Goal: Transaction & Acquisition: Purchase product/service

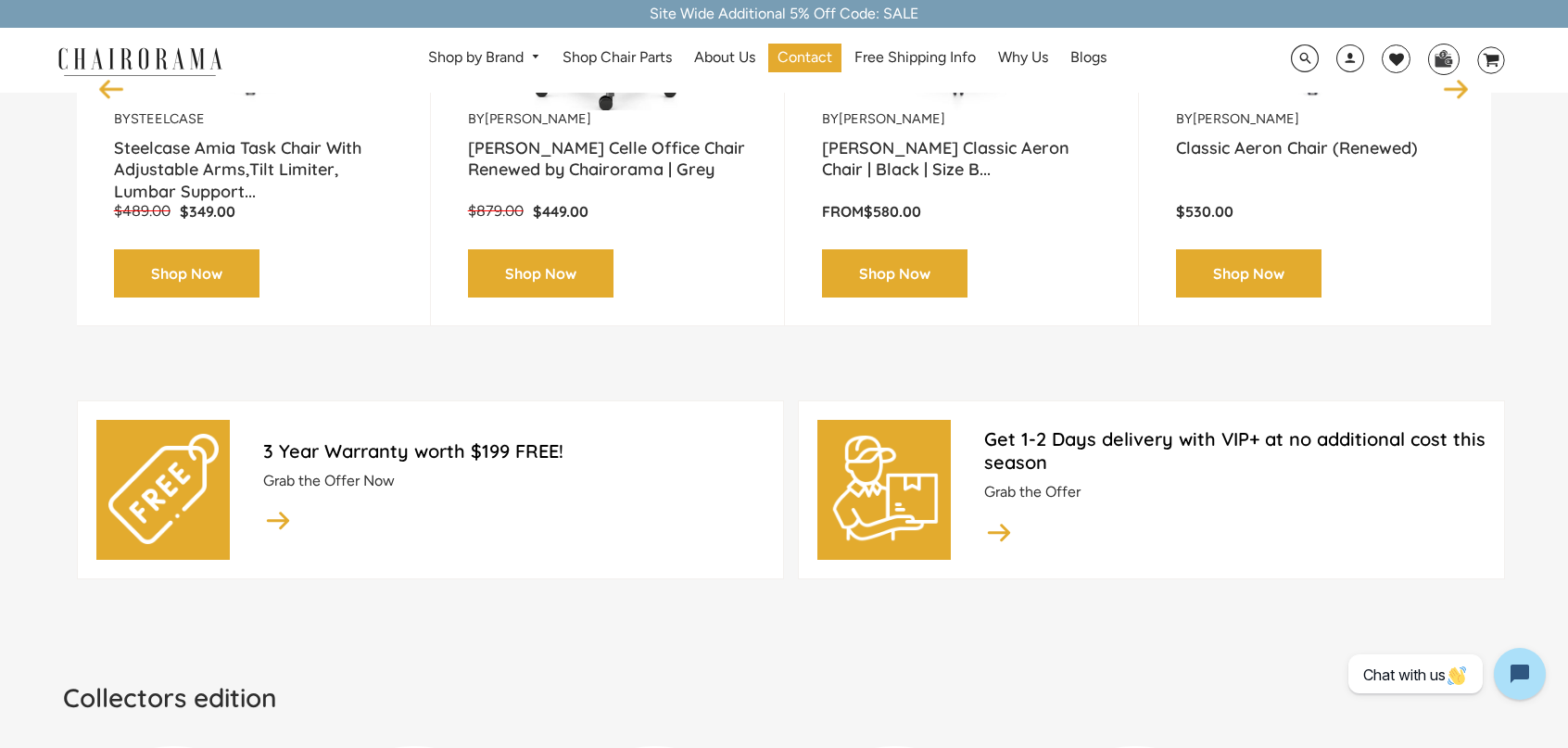
scroll to position [556, 0]
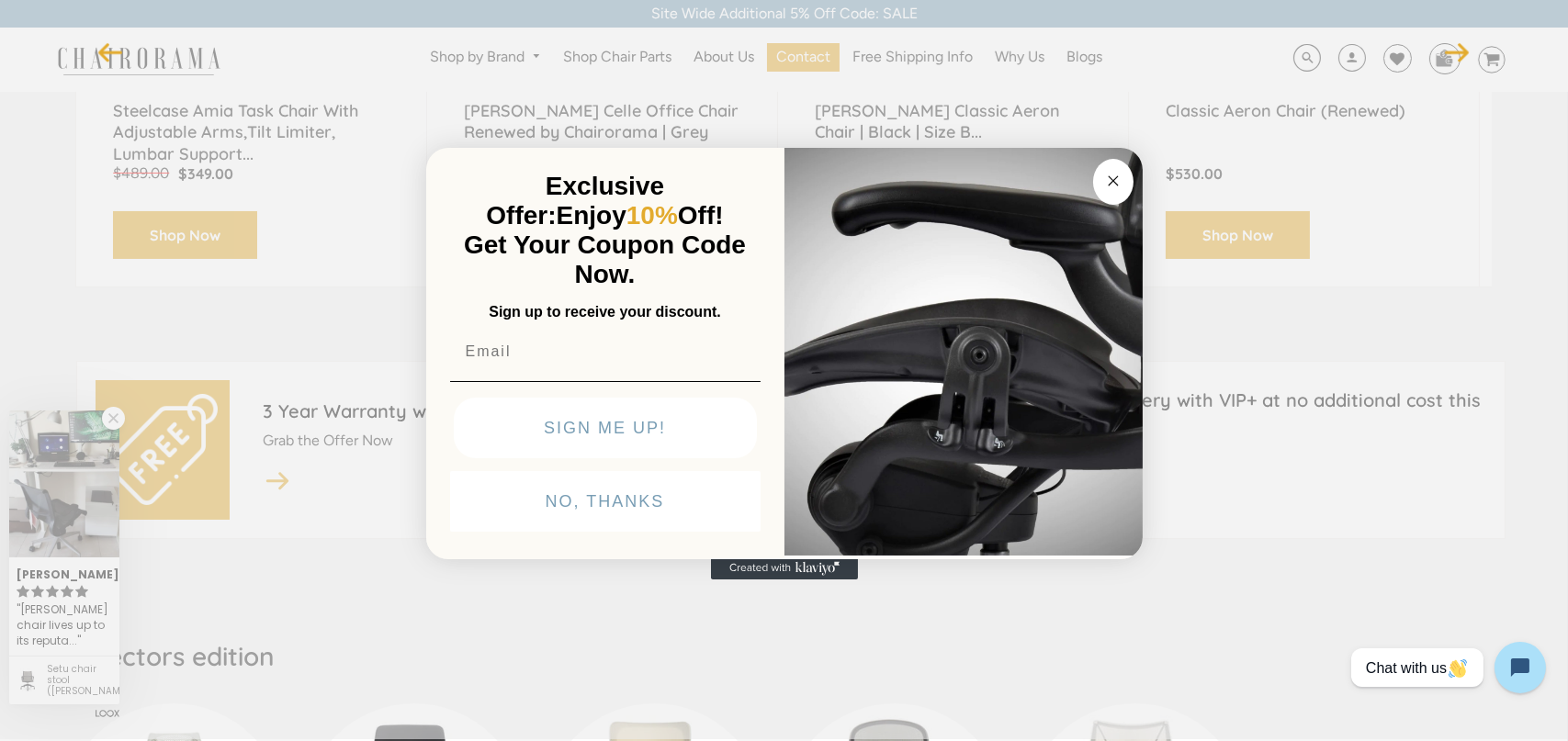
click at [611, 368] on input "Email" at bounding box center [604, 352] width 310 height 37
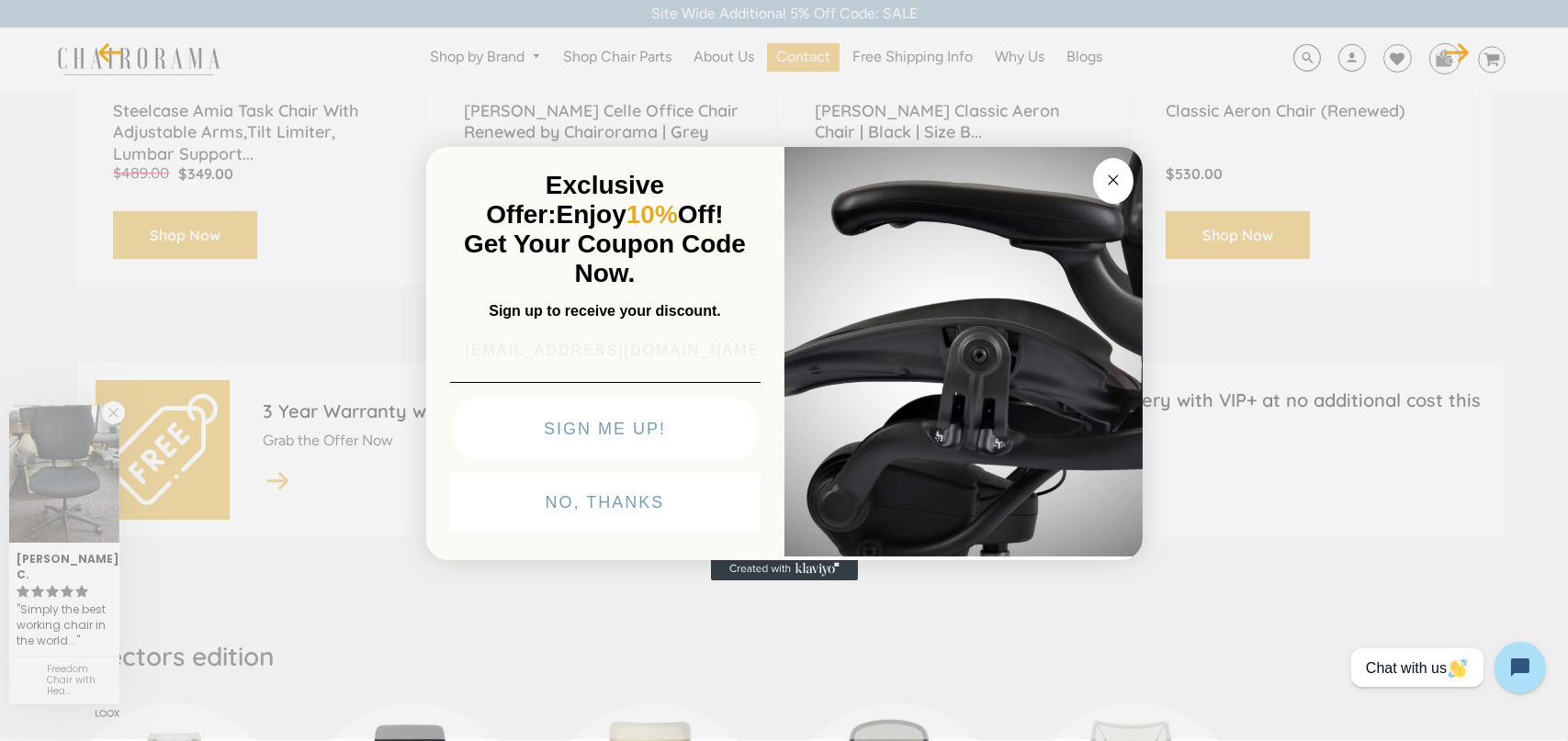
type input "JAMESHSIEG@GMAIL.COM"
click at [618, 430] on button "SIGN ME UP!" at bounding box center [605, 427] width 303 height 60
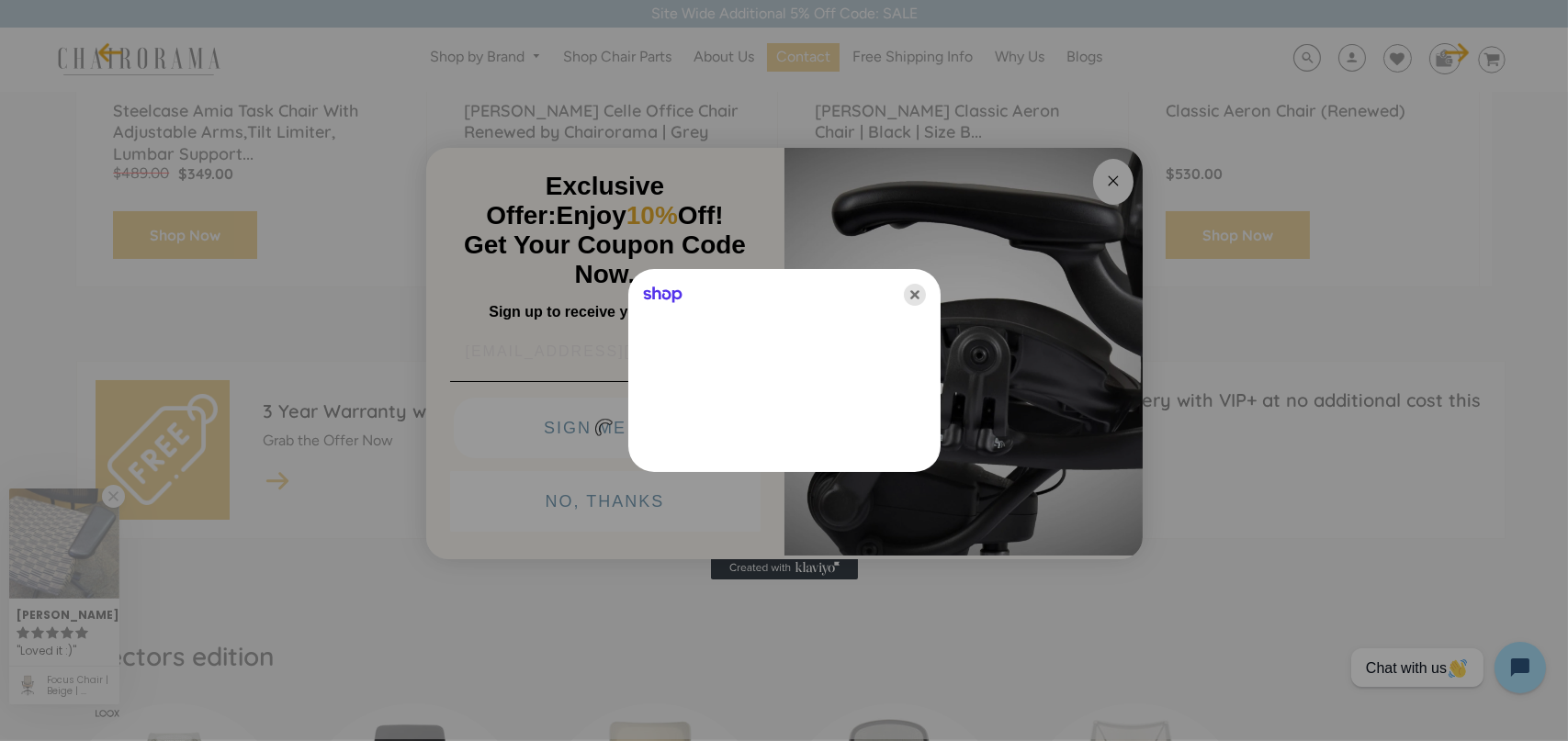
click at [914, 292] on icon "Close" at bounding box center [914, 294] width 22 height 22
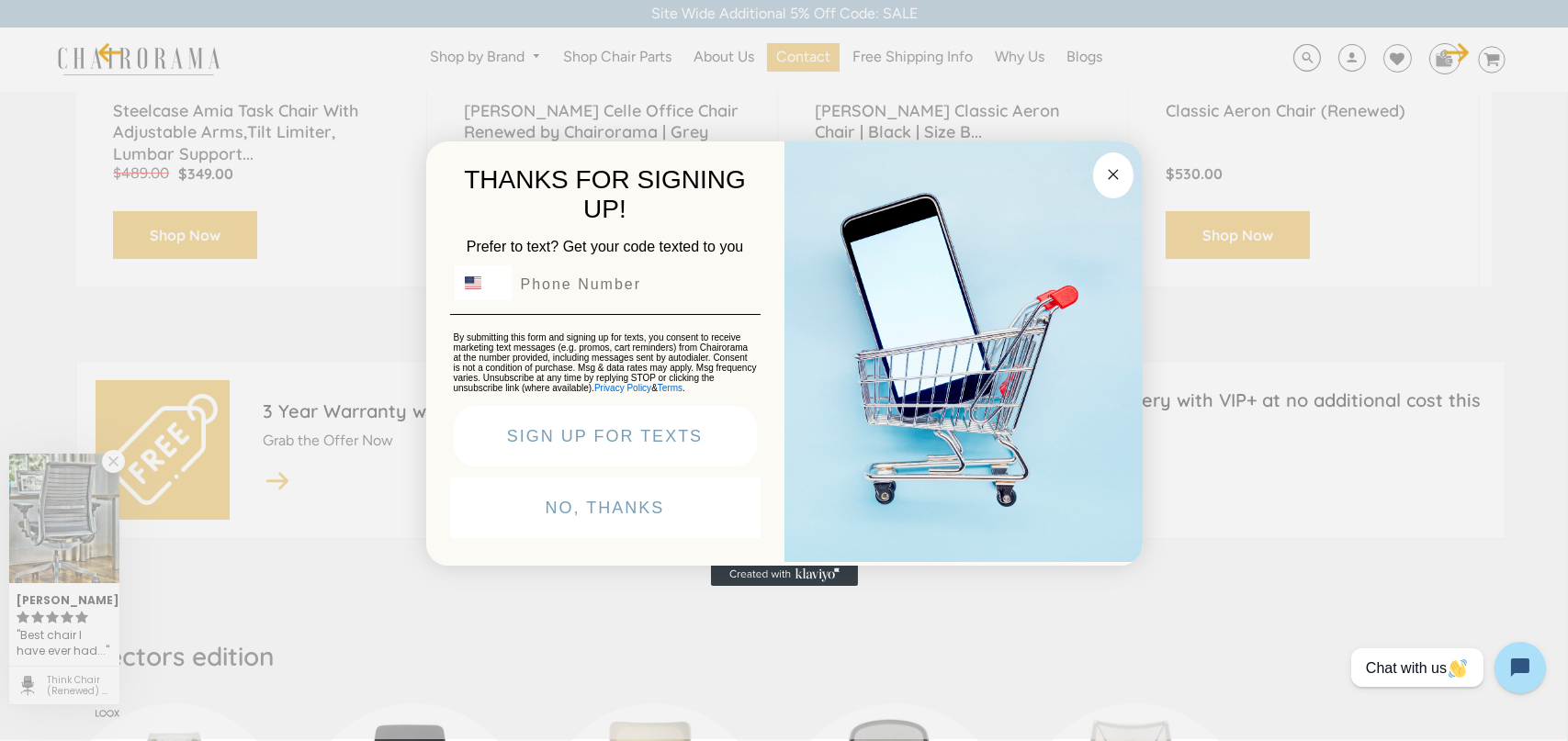
click at [622, 523] on button "NO, THANKS" at bounding box center [604, 507] width 310 height 60
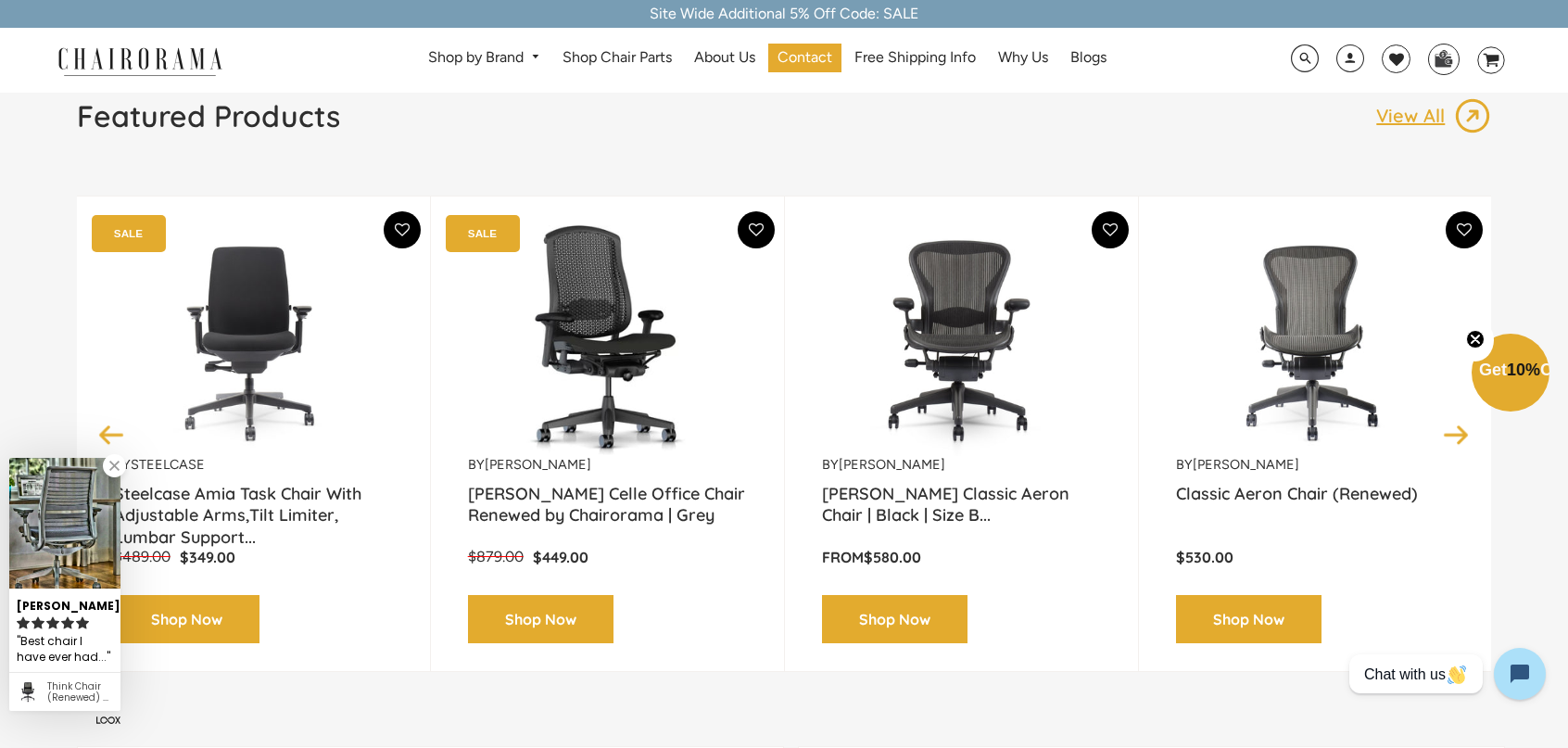
scroll to position [0, 0]
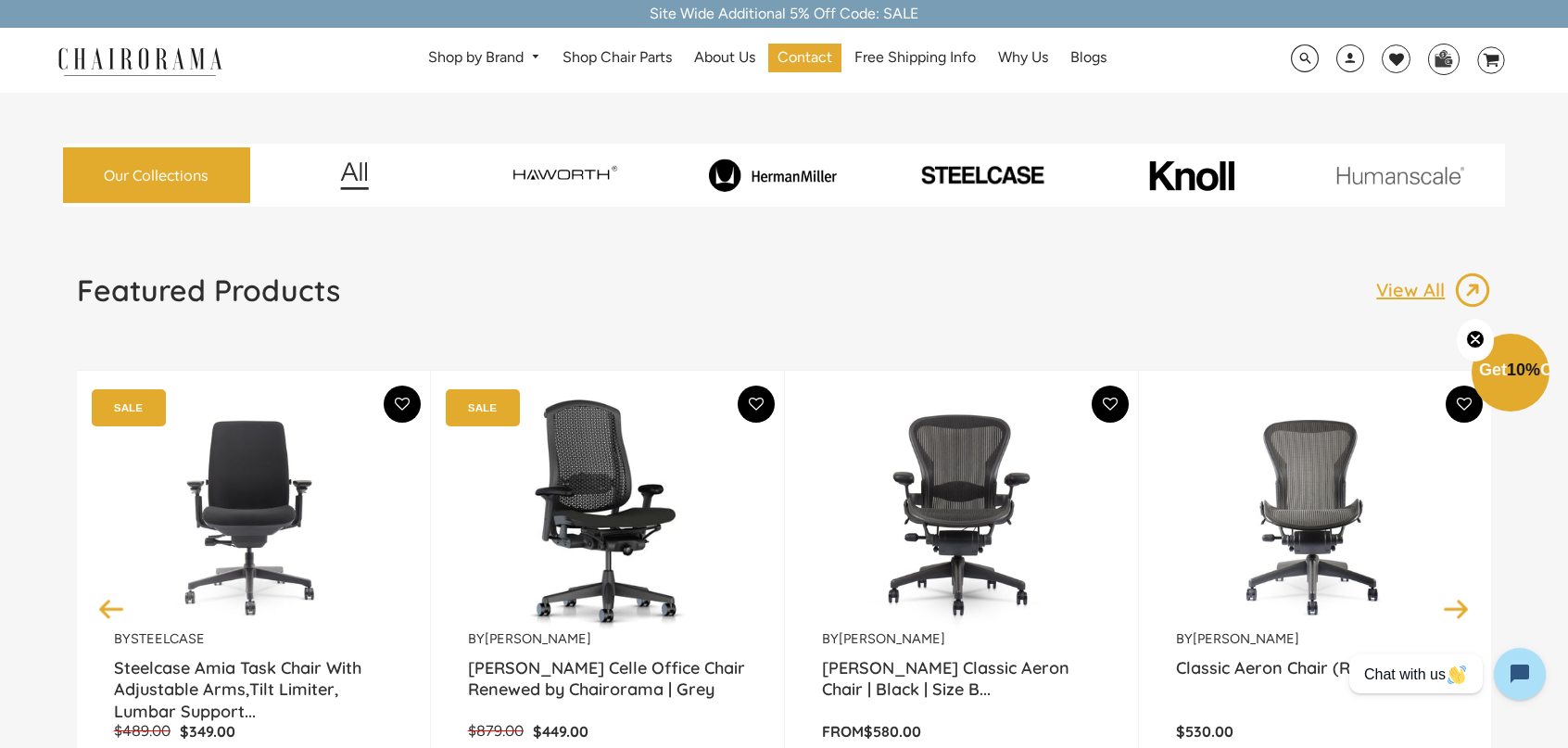
click at [1519, 376] on span "Get 10% Off" at bounding box center [1521, 370] width 85 height 19
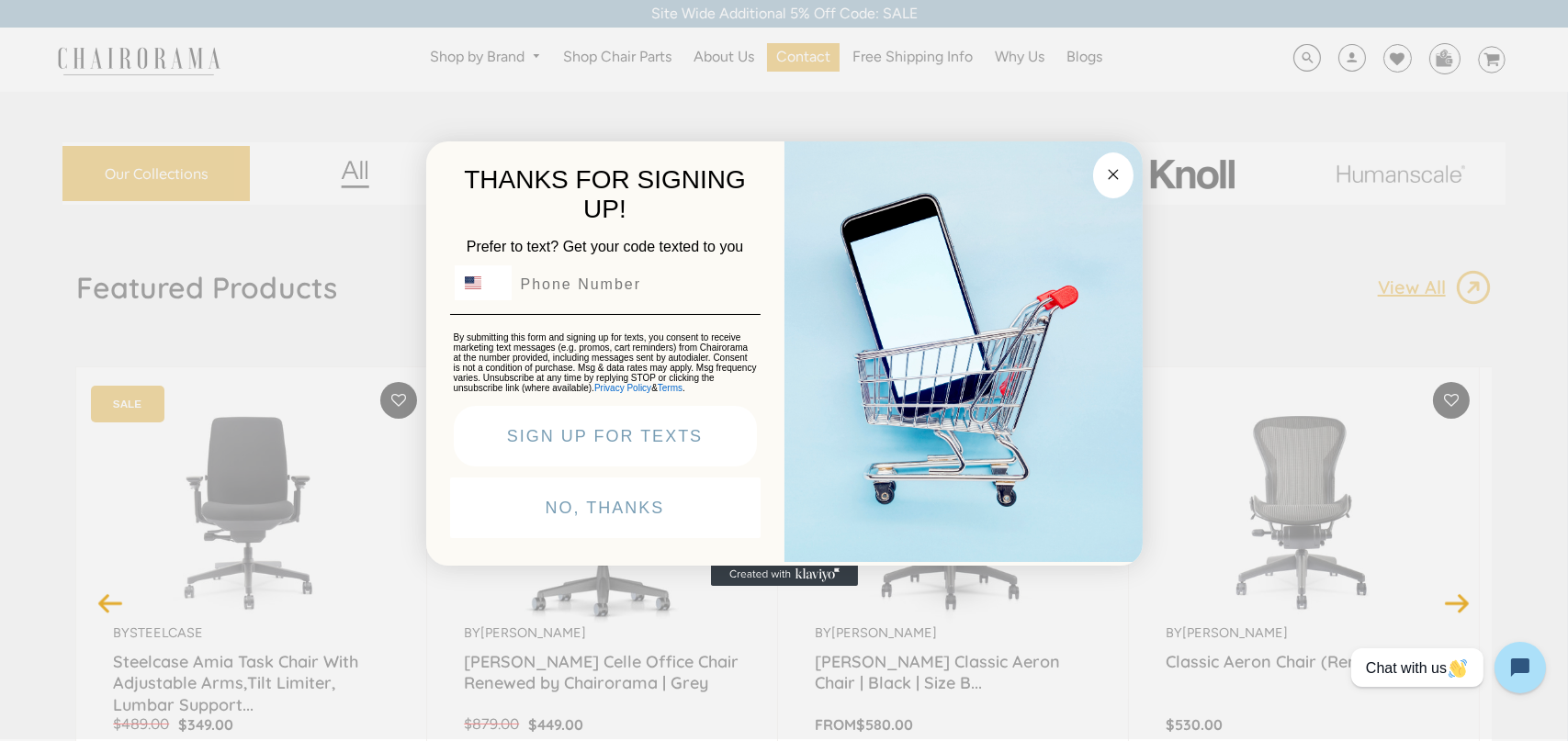
click at [649, 514] on button "NO, THANKS" at bounding box center [604, 507] width 310 height 60
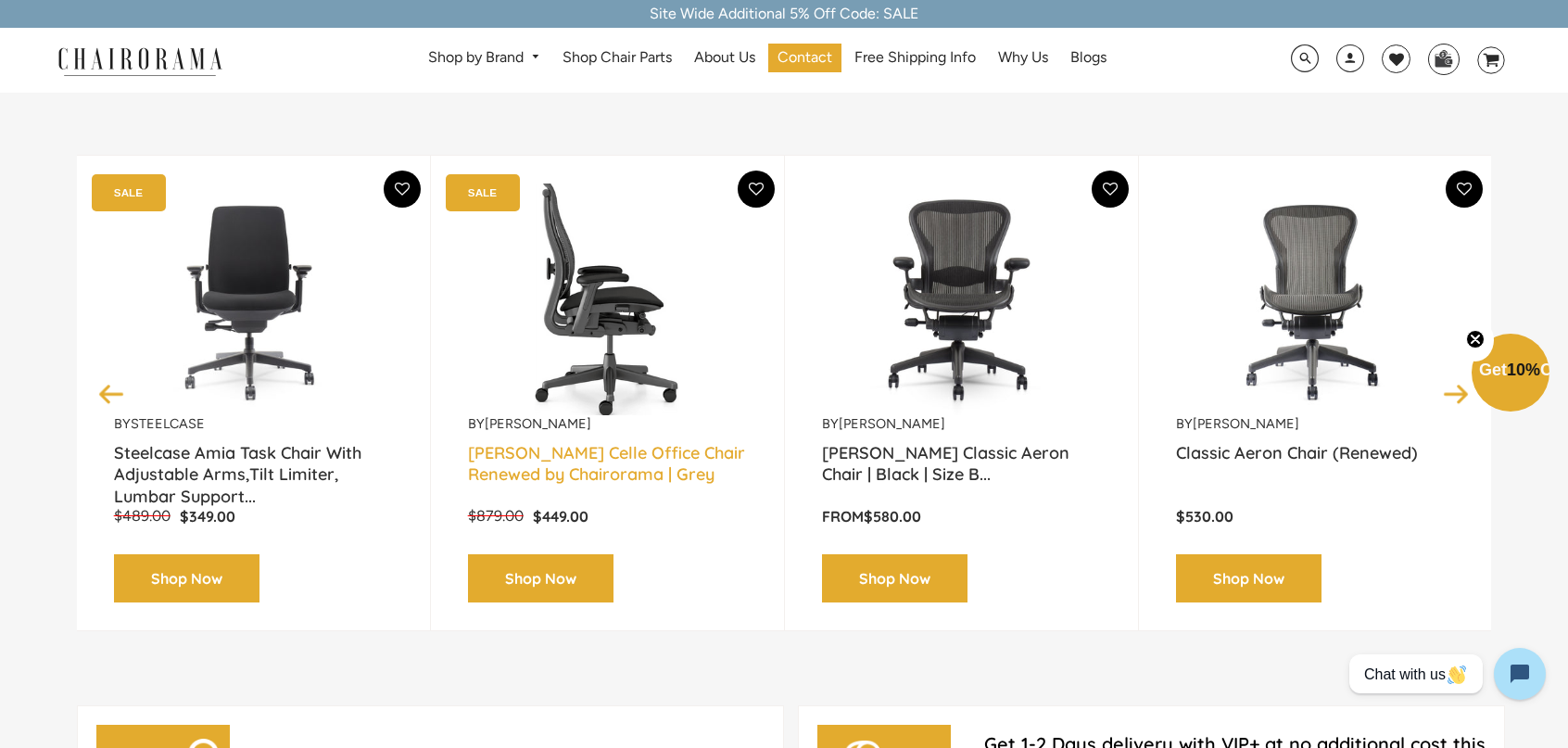
scroll to position [185, 0]
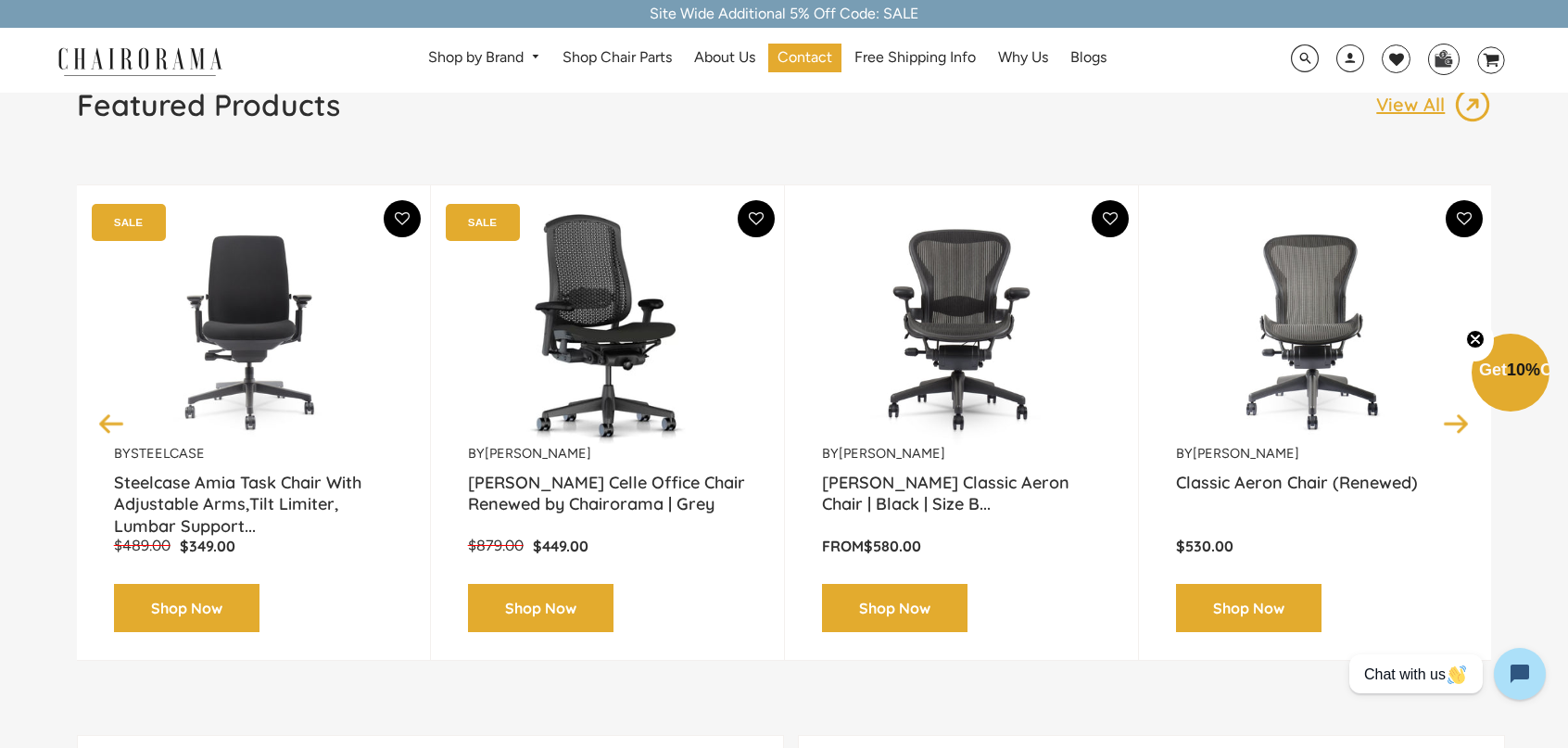
click at [1452, 426] on button "Next" at bounding box center [1456, 423] width 32 height 32
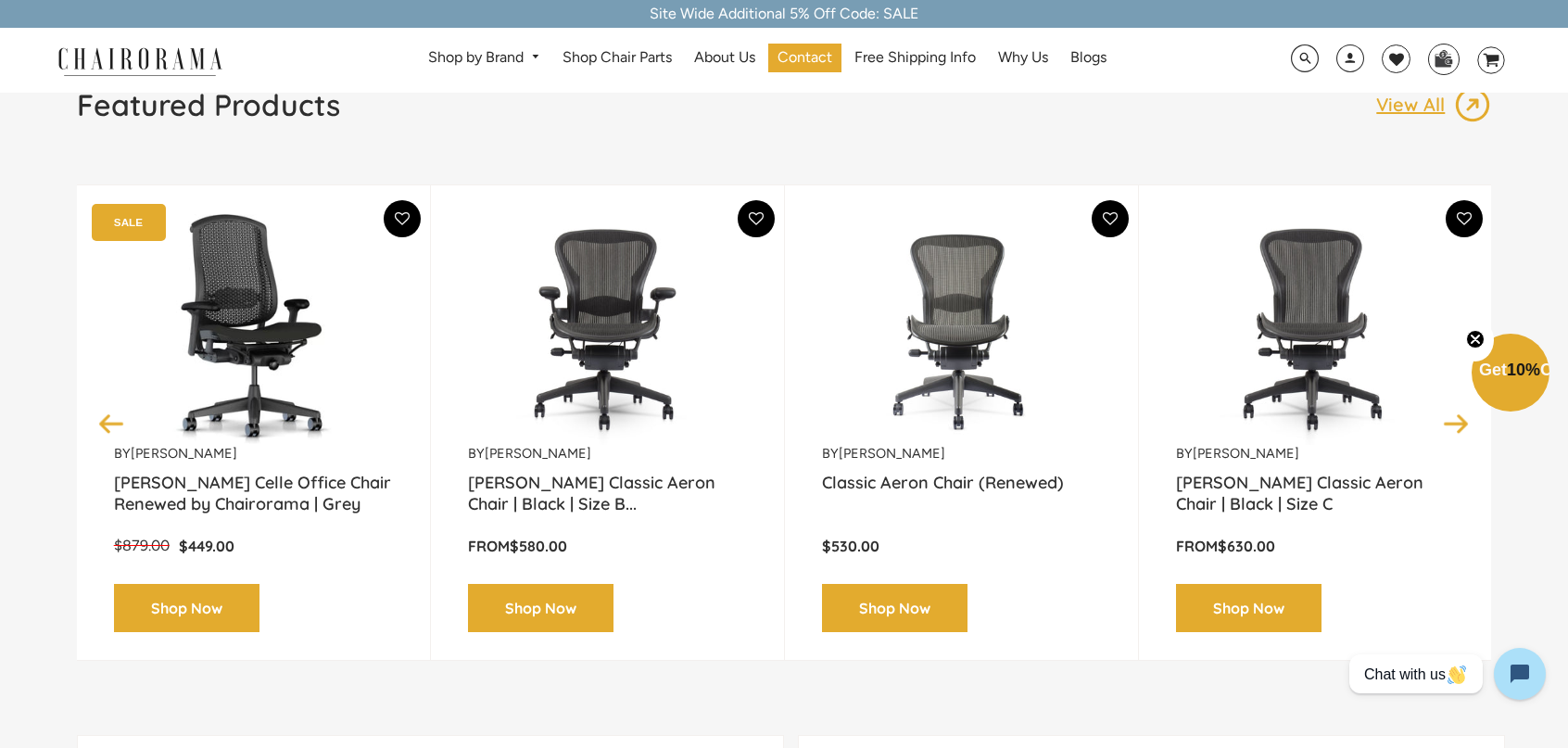
click at [943, 401] on img at bounding box center [960, 329] width 279 height 232
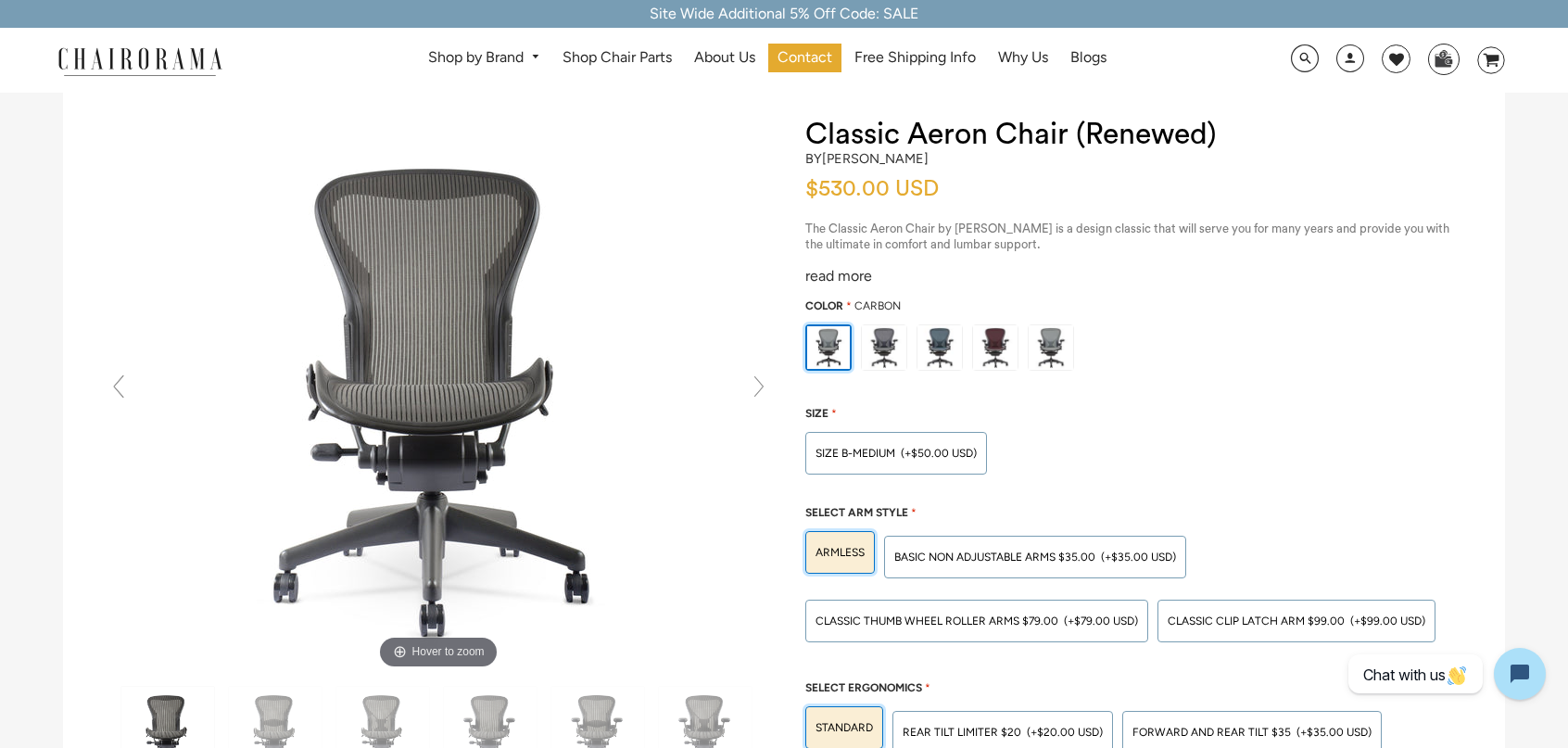
scroll to position [93, 0]
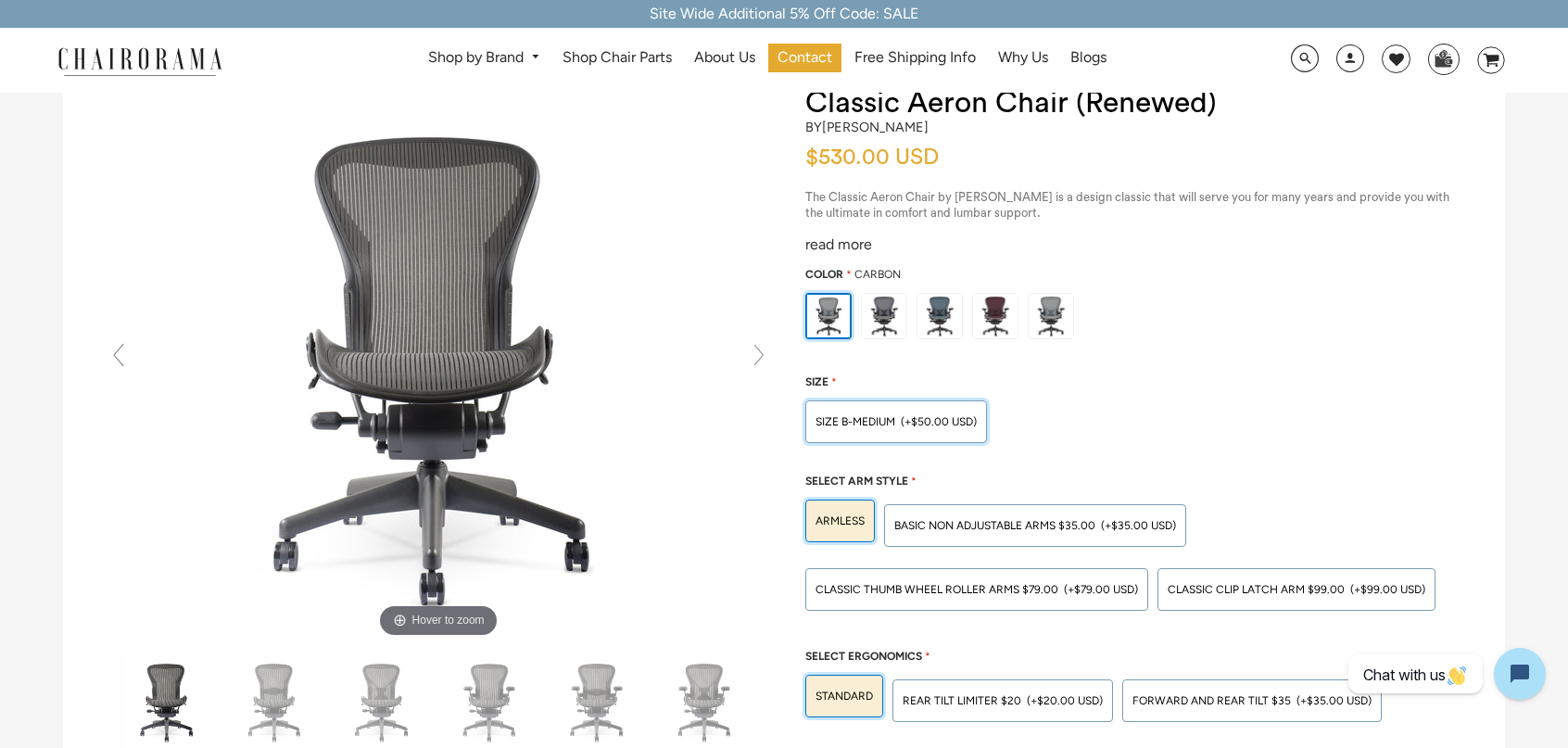
click at [884, 425] on span "SIZE B-MEDIUM" at bounding box center [855, 421] width 80 height 13
click at [0, 0] on input "SIZE B-MEDIUM (+$50.00 USD)" at bounding box center [0, 0] width 0 height 0
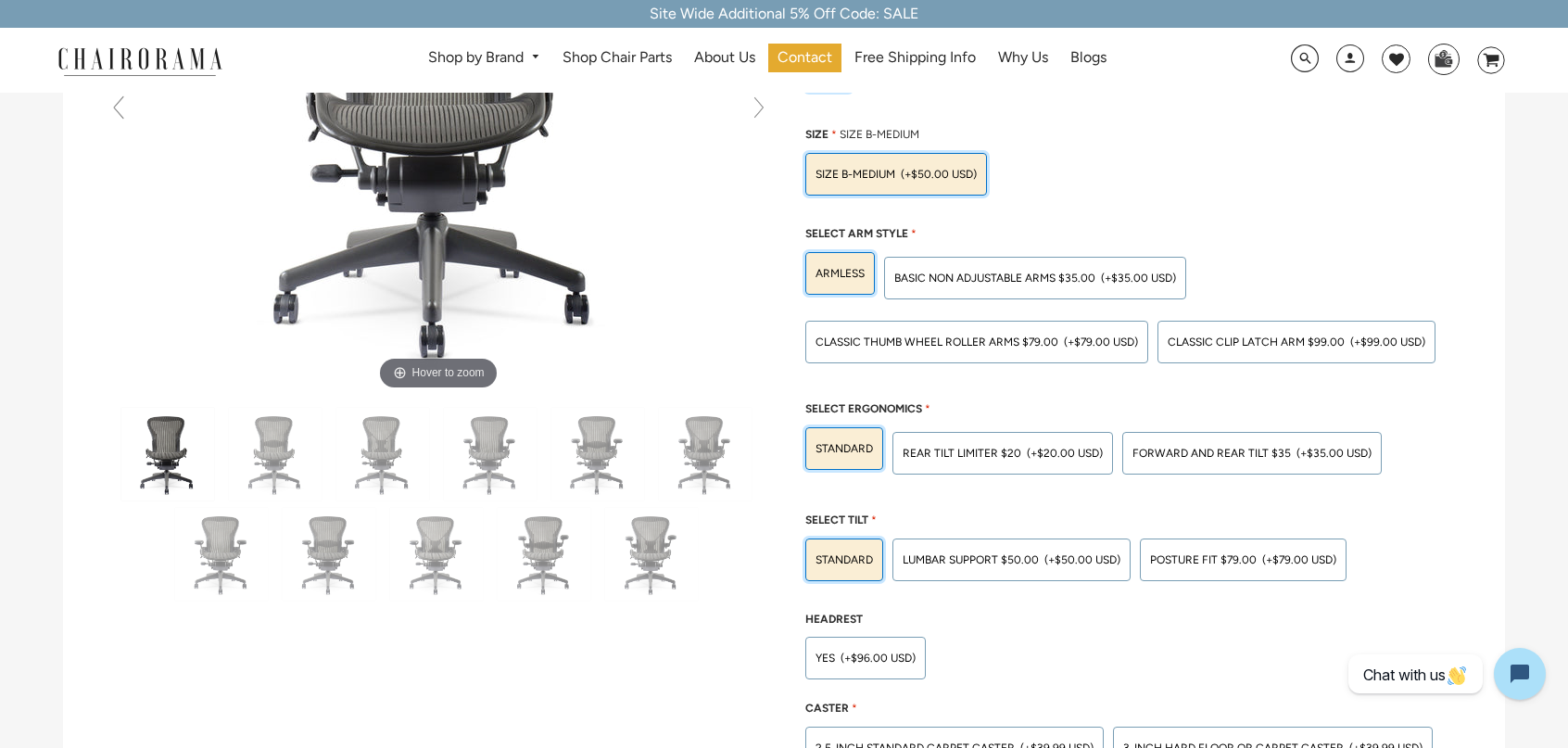
scroll to position [371, 0]
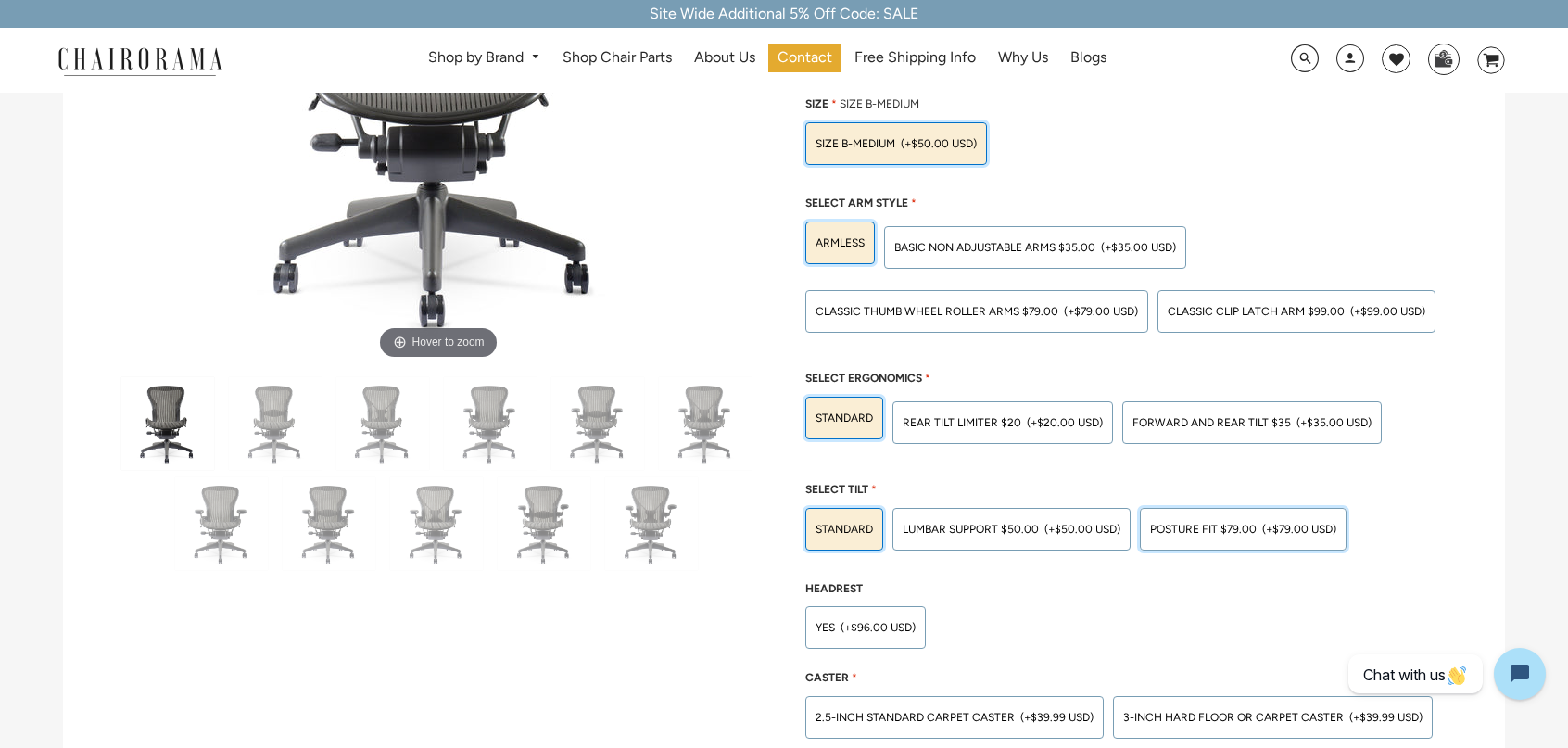
click at [1229, 525] on span "POSTURE FIT $79.00" at bounding box center [1203, 529] width 107 height 13
click at [0, 0] on input "POSTURE FIT $79.00 (+$79.00 USD)" at bounding box center [0, 0] width 0 height 0
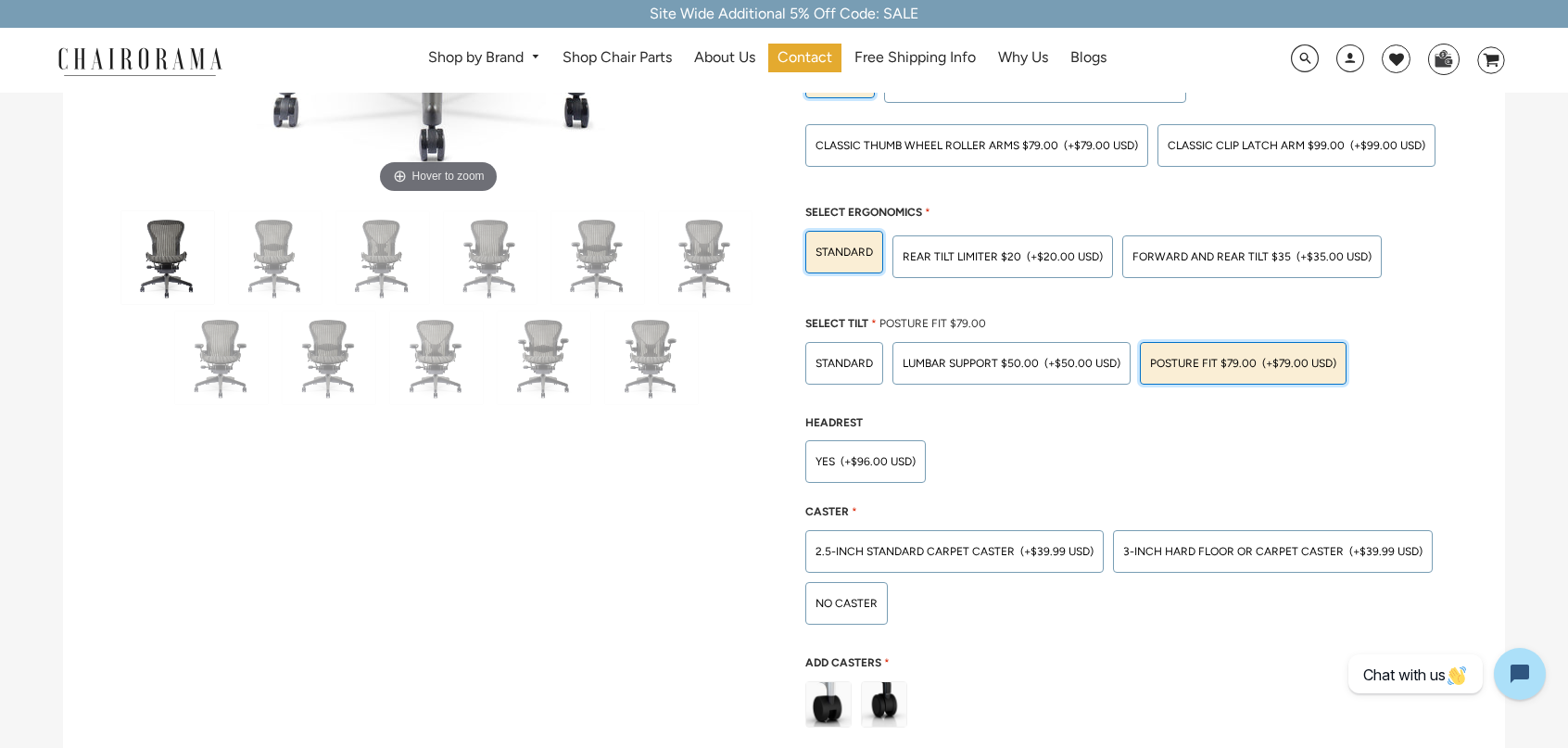
scroll to position [556, 0]
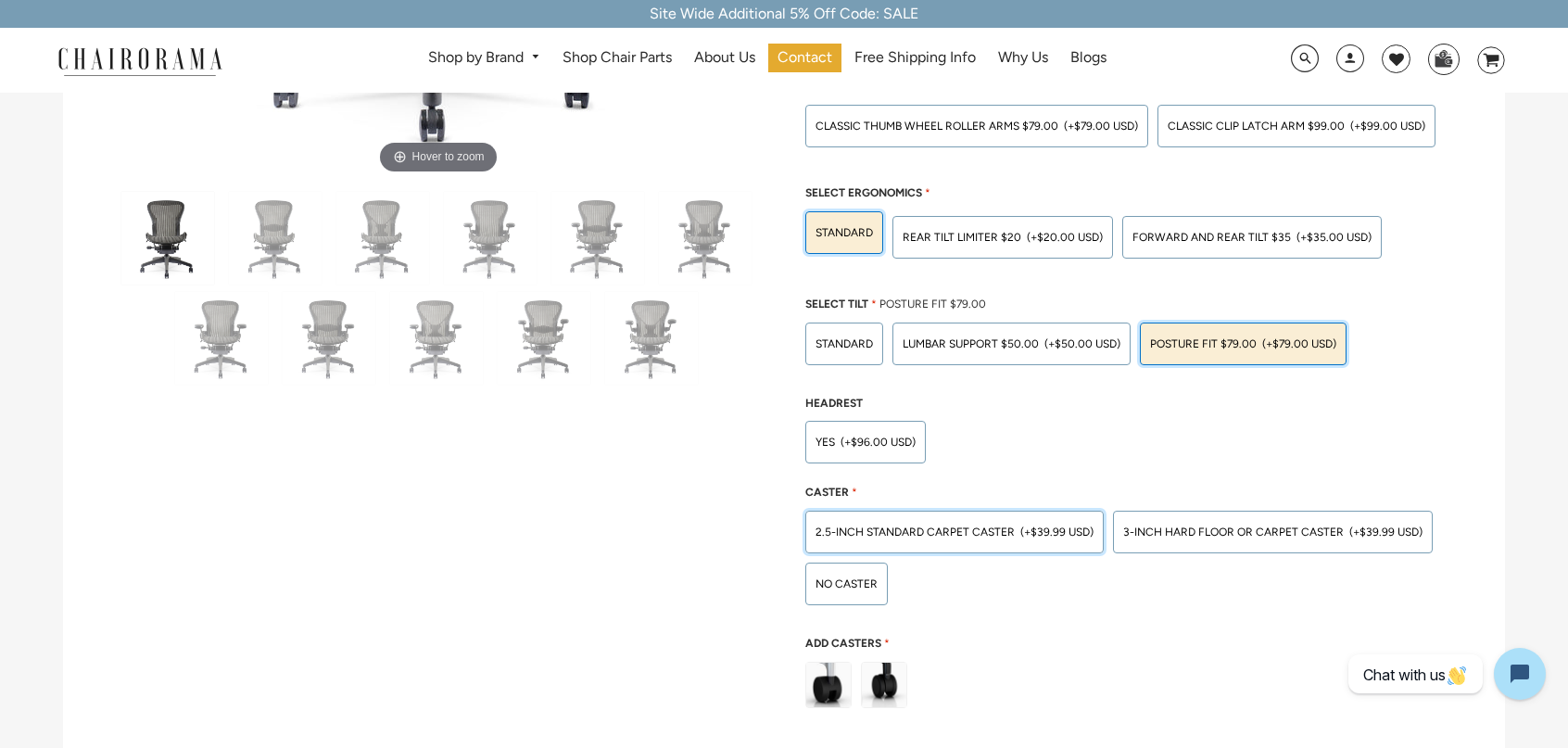
click at [978, 528] on span "2.5-inch Standard Carpet Caster" at bounding box center [914, 532] width 199 height 13
click at [0, 0] on input "2.5-inch Standard Carpet Caster (+$39.99 USD)" at bounding box center [0, 0] width 0 height 0
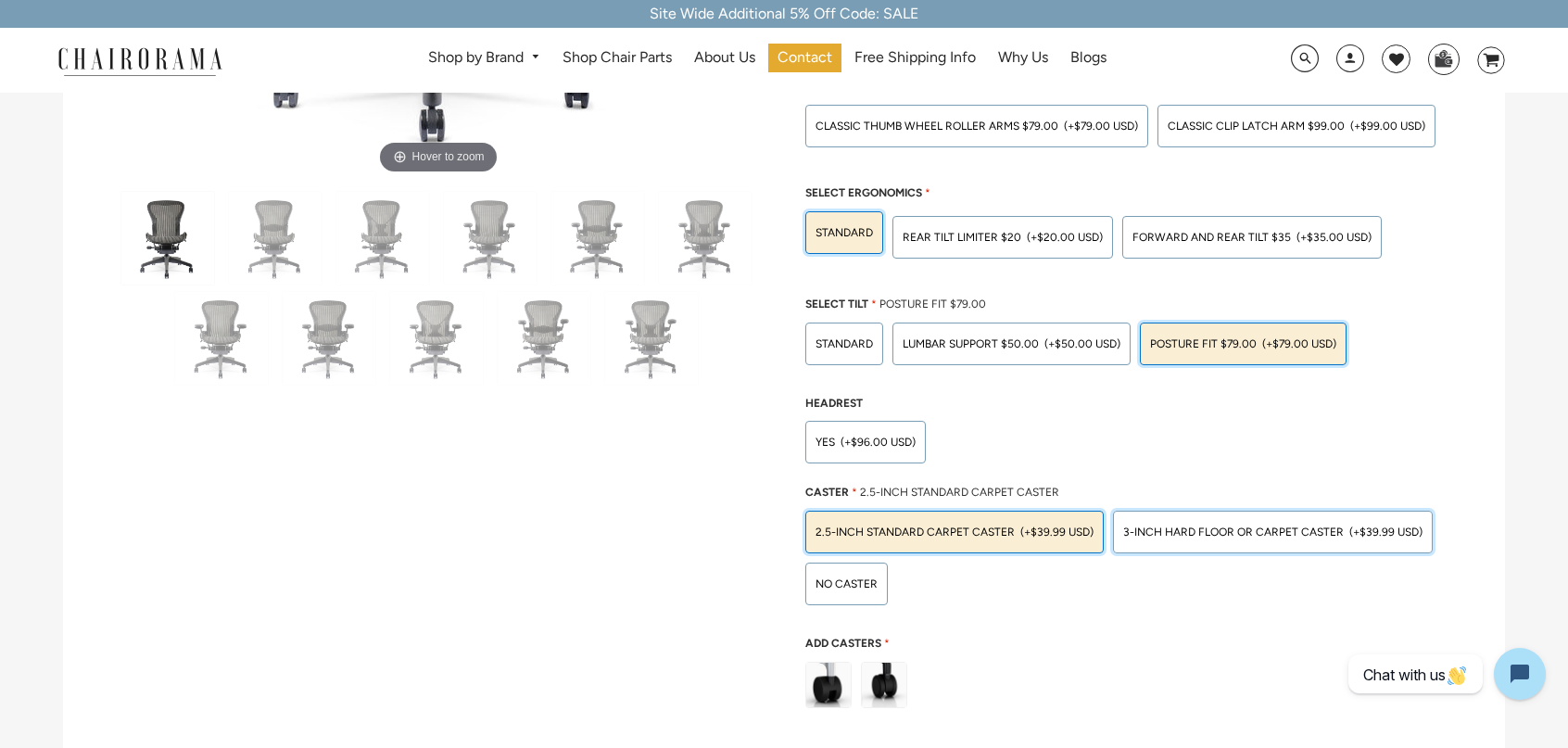
click at [1260, 527] on span "3-inch Hard Floor or Carpet Caster" at bounding box center [1233, 532] width 221 height 13
click at [0, 0] on input "3-inch Hard Floor or Carpet Caster (+$39.99 USD)" at bounding box center [0, 0] width 0 height 0
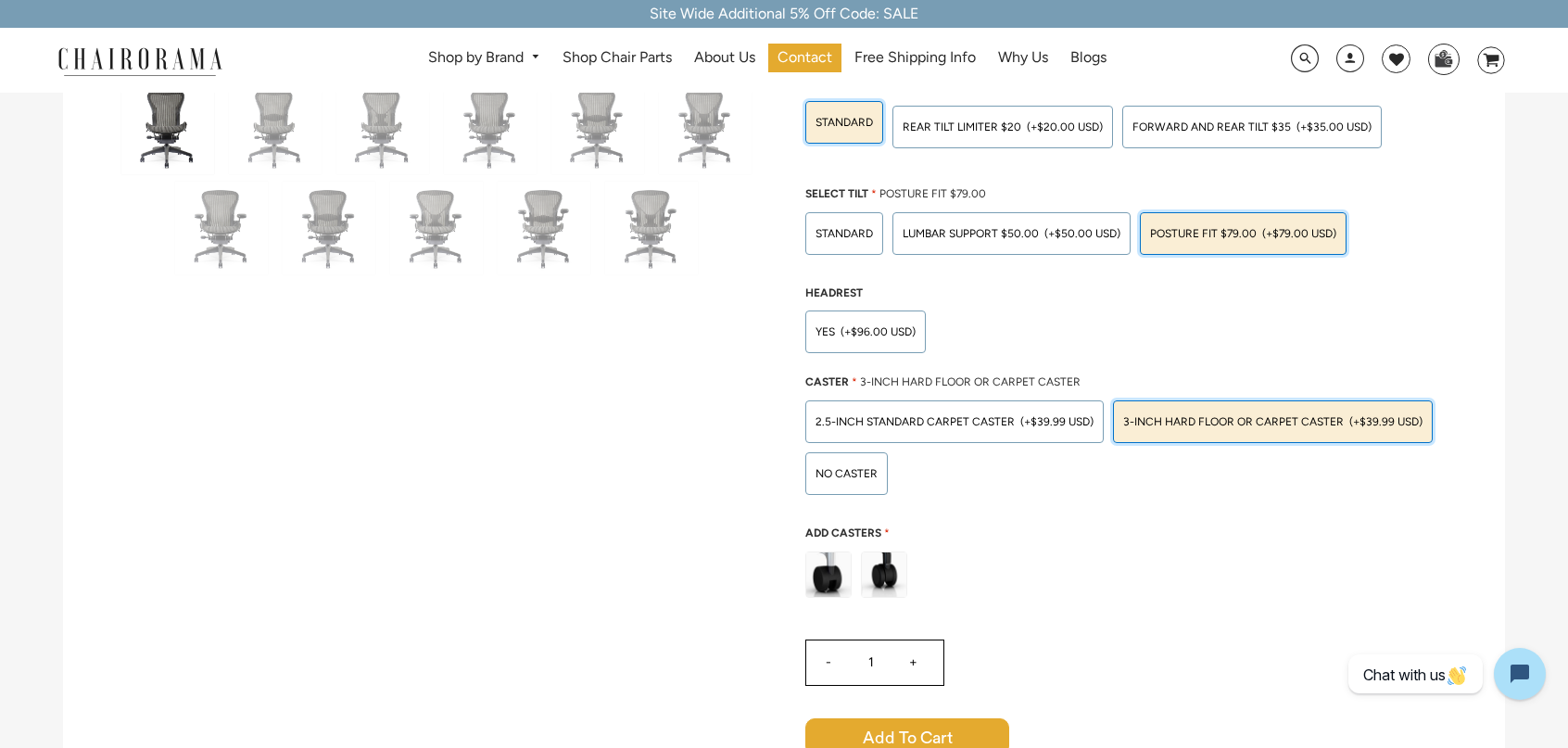
scroll to position [742, 0]
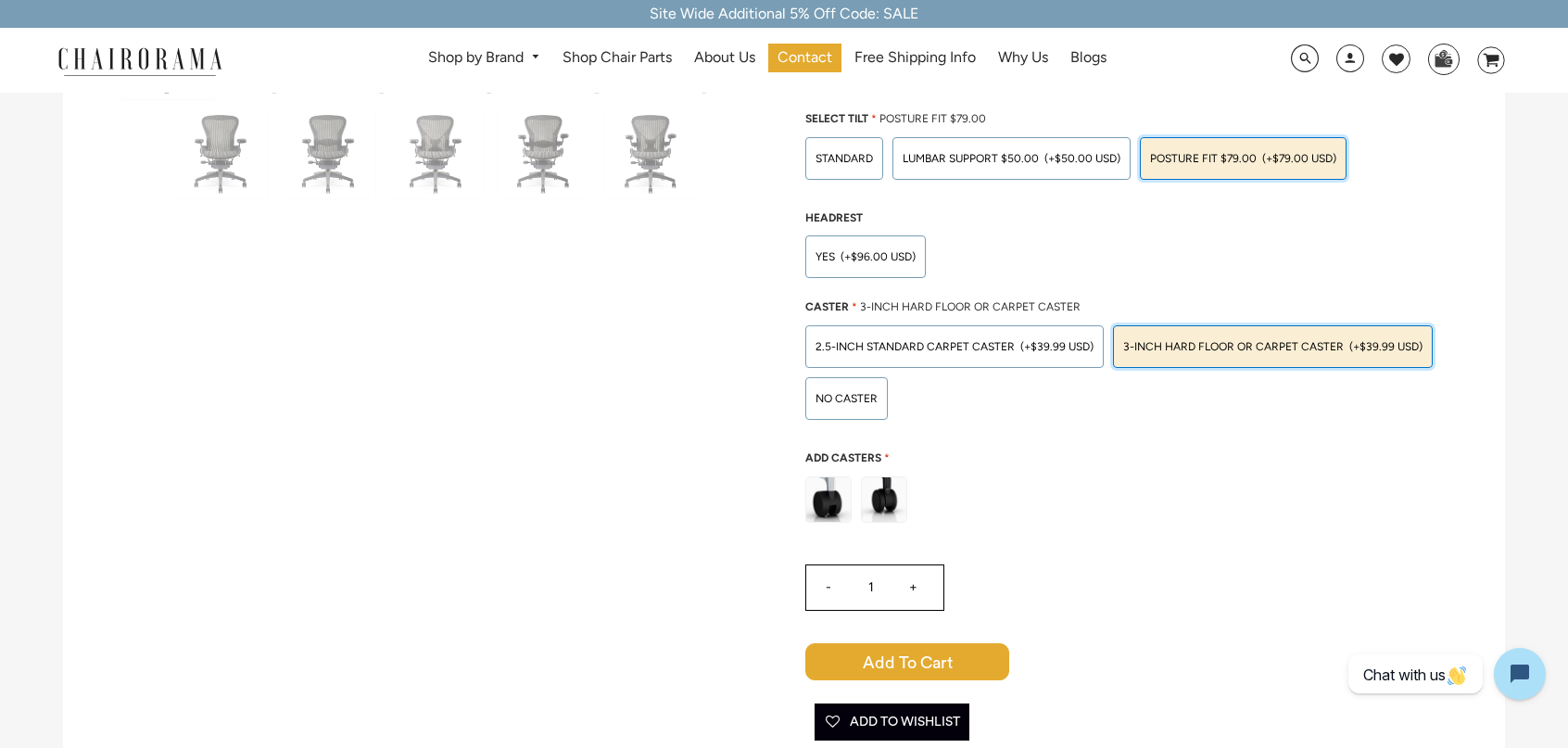
click at [910, 587] on input "+" at bounding box center [913, 588] width 45 height 45
click at [911, 587] on input "+" at bounding box center [913, 588] width 45 height 45
click at [912, 586] on input "+" at bounding box center [913, 588] width 45 height 45
click at [831, 587] on input "-" at bounding box center [828, 588] width 45 height 45
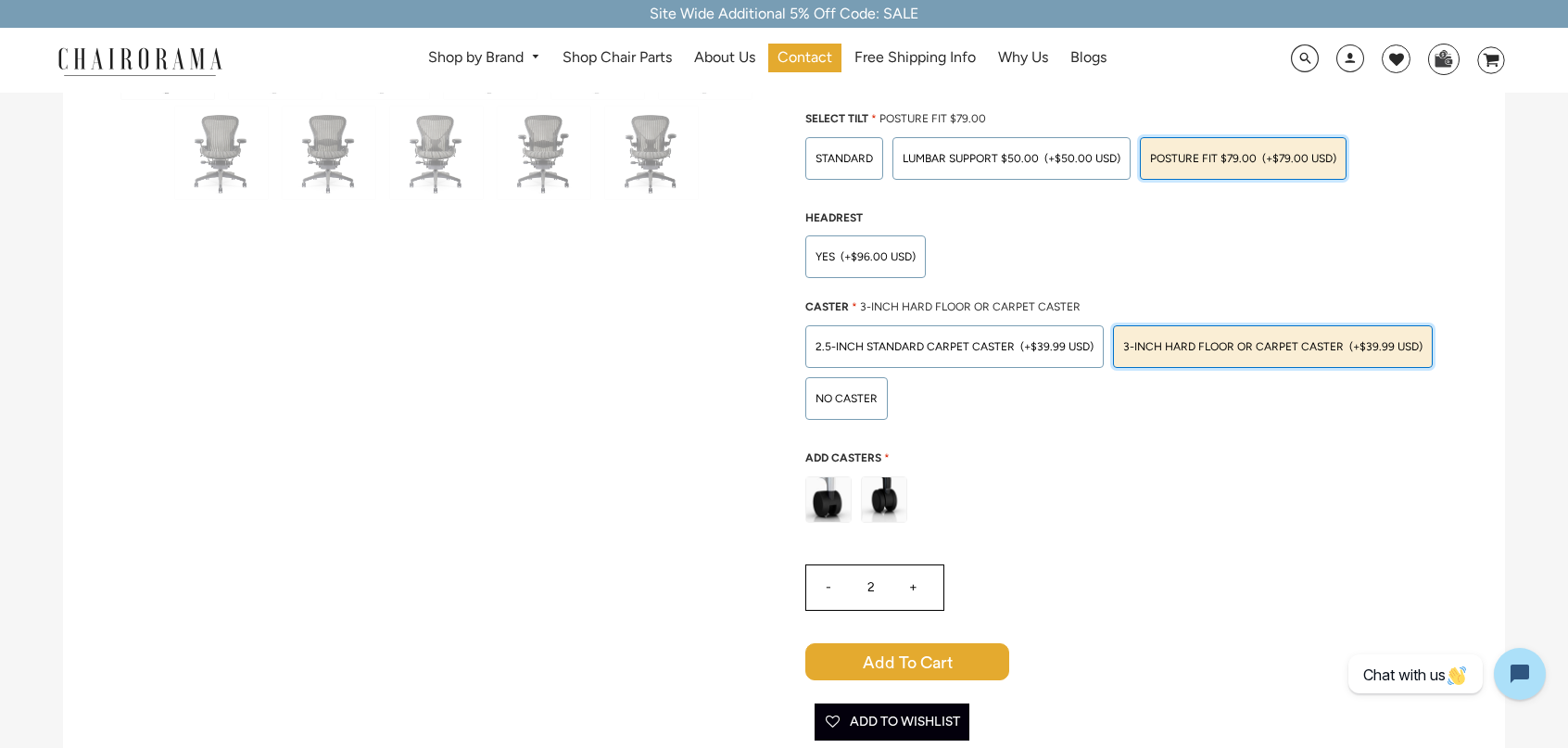
click at [831, 587] on input "-" at bounding box center [828, 588] width 45 height 45
type input "0"
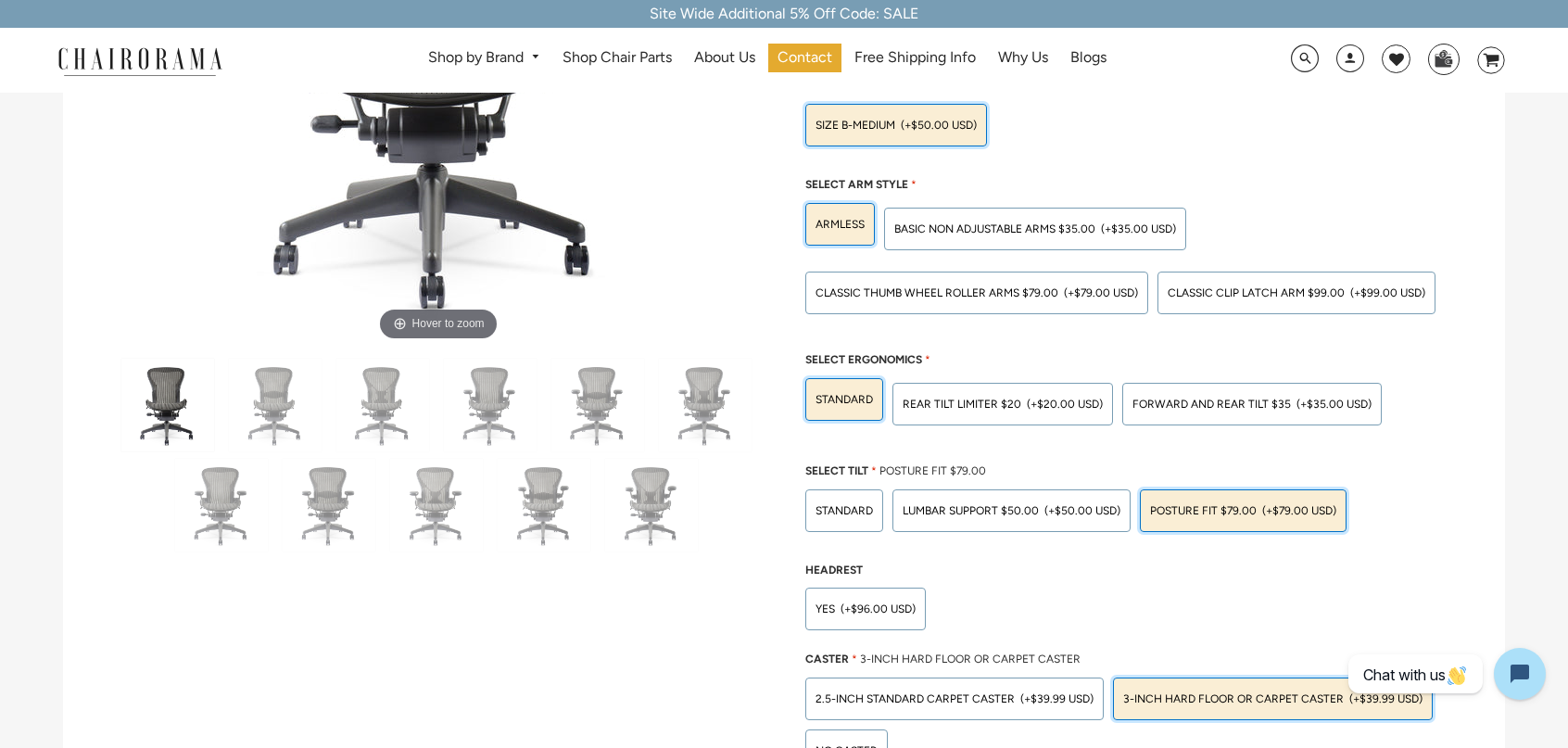
scroll to position [371, 0]
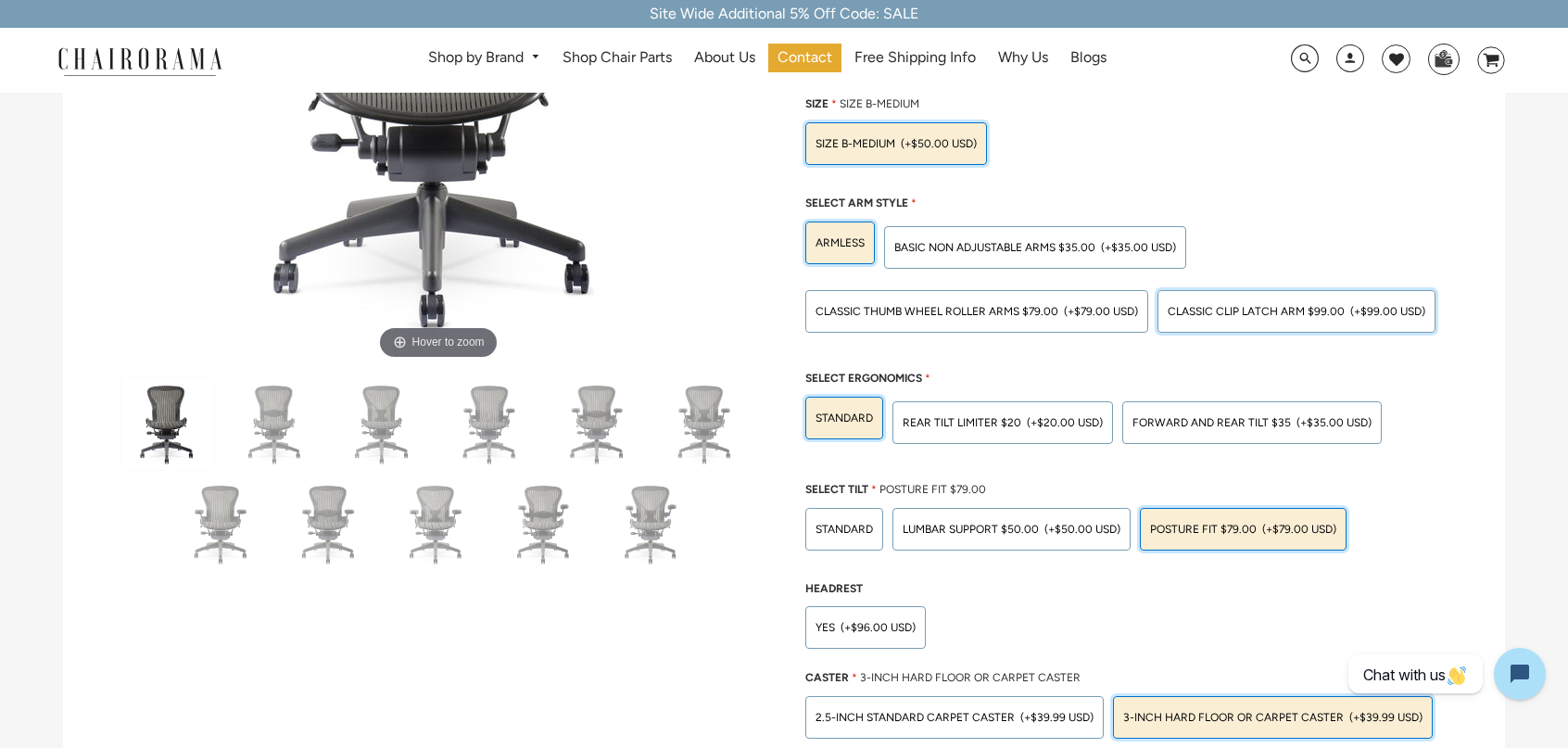
click at [1288, 316] on span "Classic Clip Latch Arm $99.00" at bounding box center [1255, 311] width 177 height 13
click at [0, 0] on input "Classic Clip Latch Arm $99.00 (+$99.00 USD)" at bounding box center [0, 0] width 0 height 0
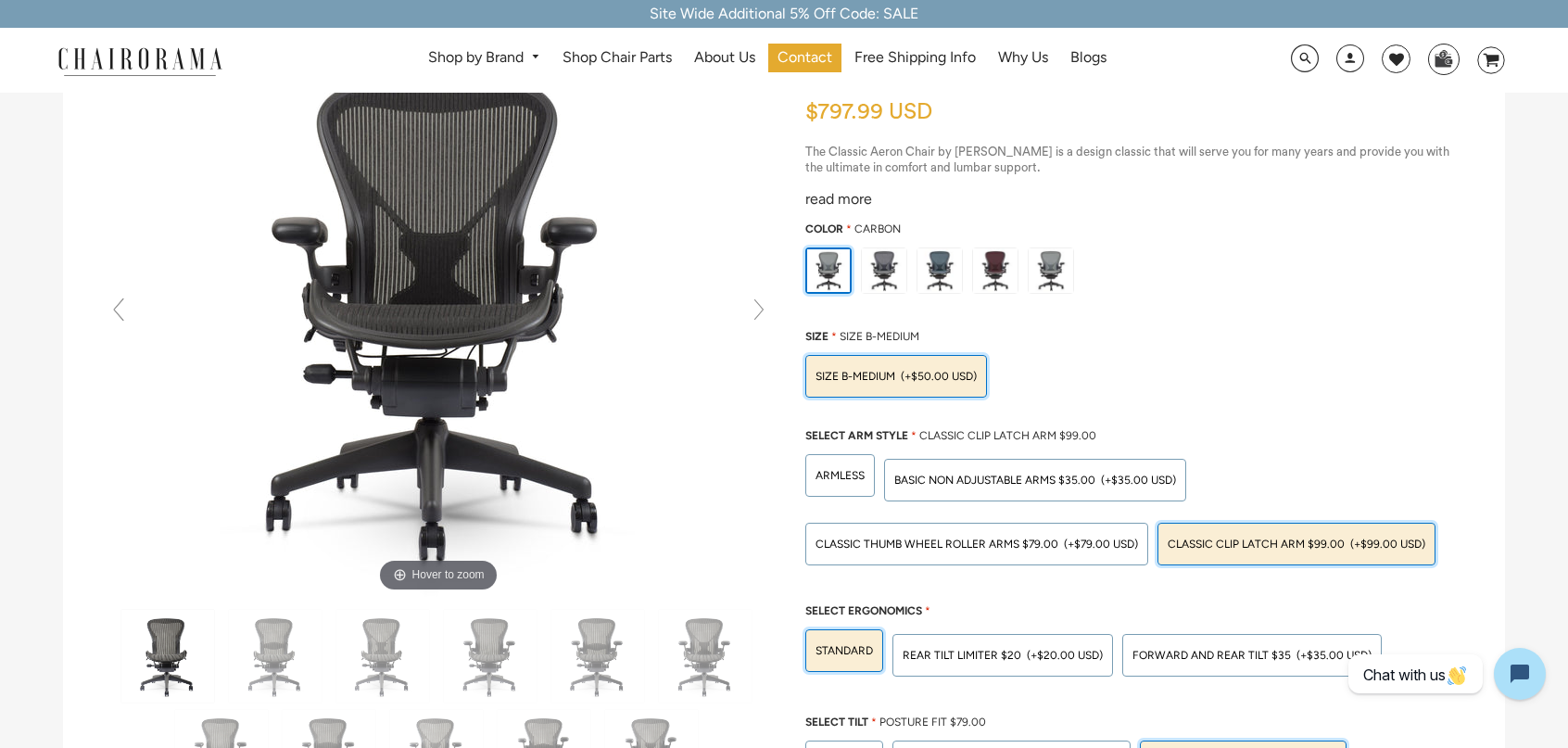
scroll to position [93, 0]
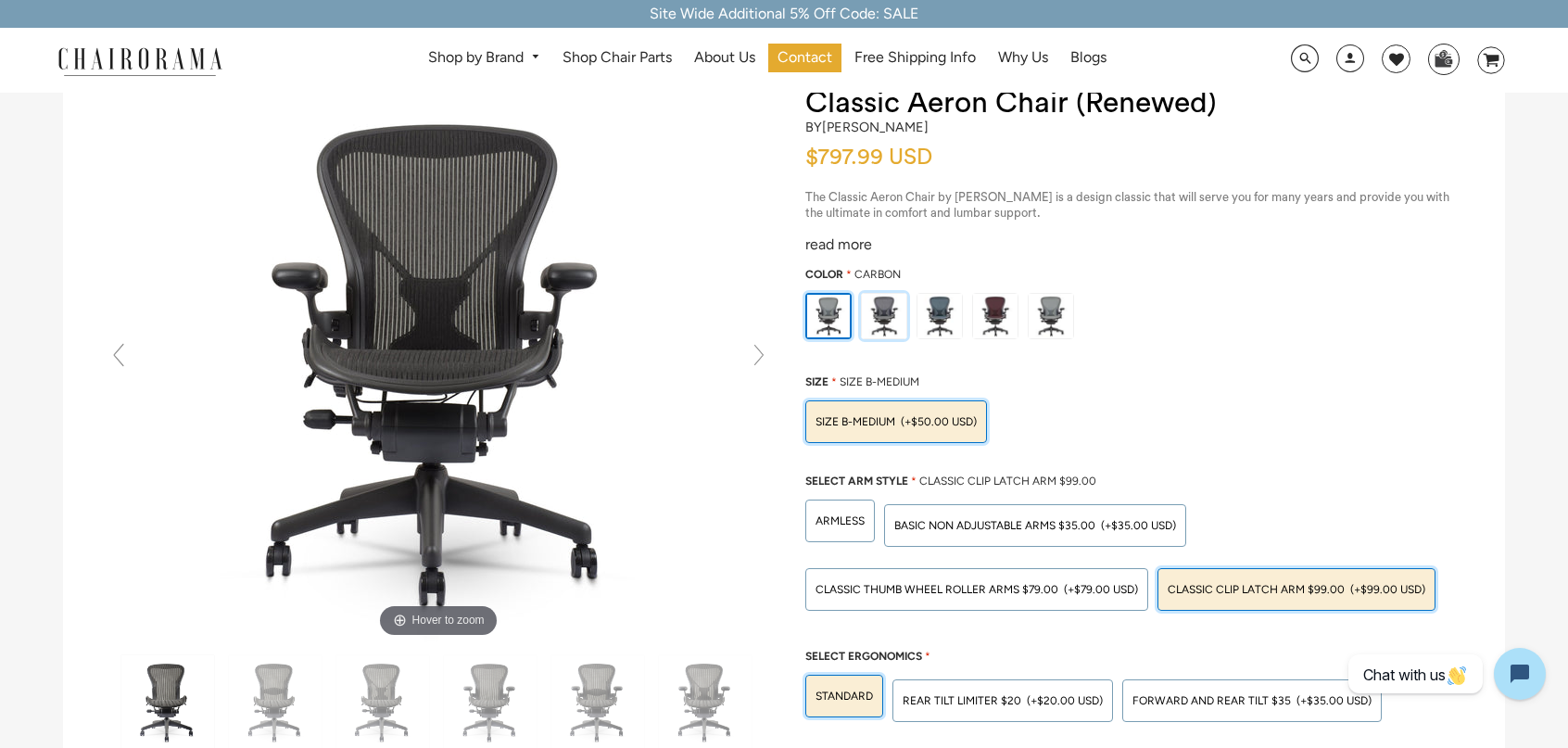
click at [871, 310] on img at bounding box center [883, 316] width 45 height 45
click at [0, 0] on input "radio" at bounding box center [0, 0] width 0 height 0
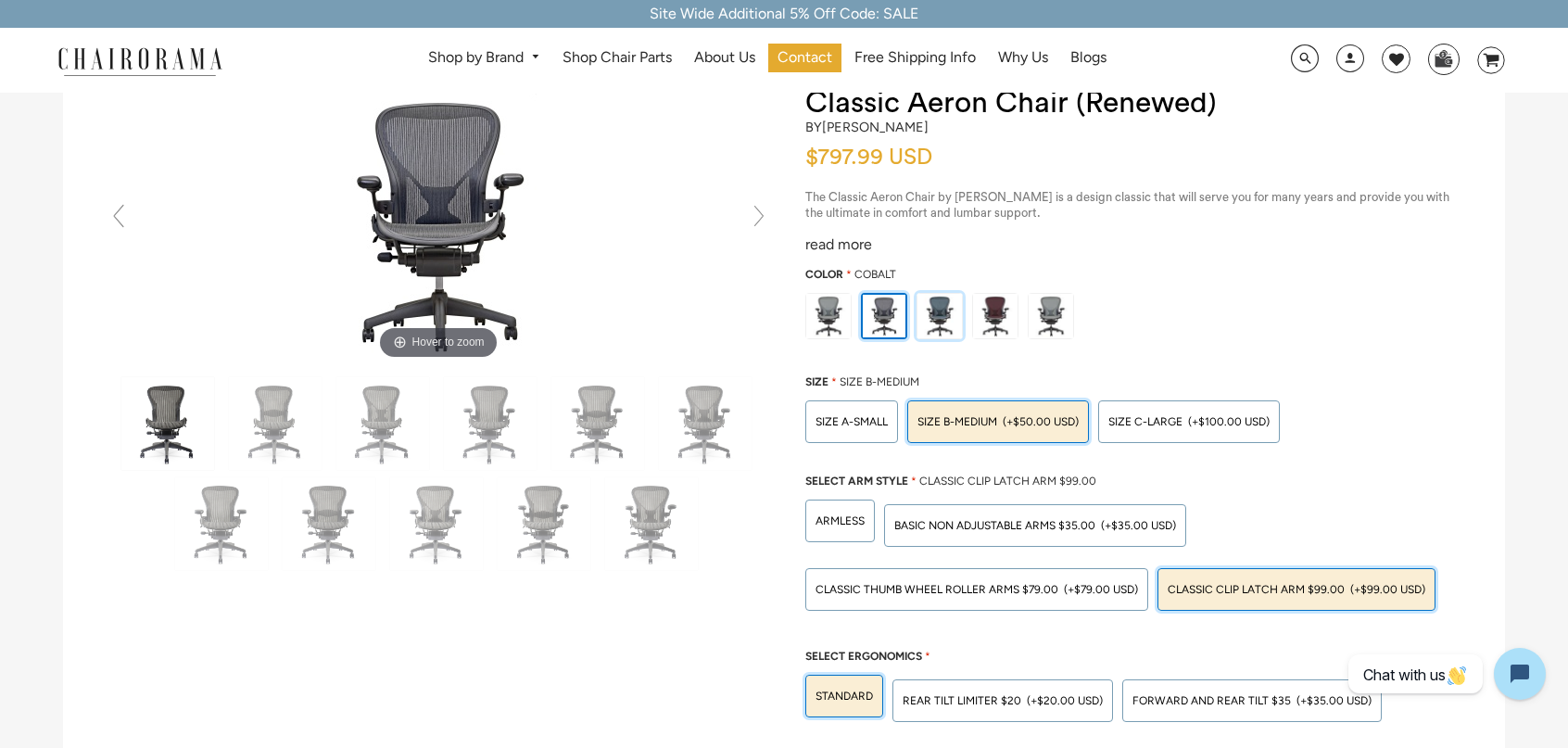
click at [937, 311] on img at bounding box center [939, 316] width 45 height 45
click at [0, 0] on input "radio" at bounding box center [0, 0] width 0 height 0
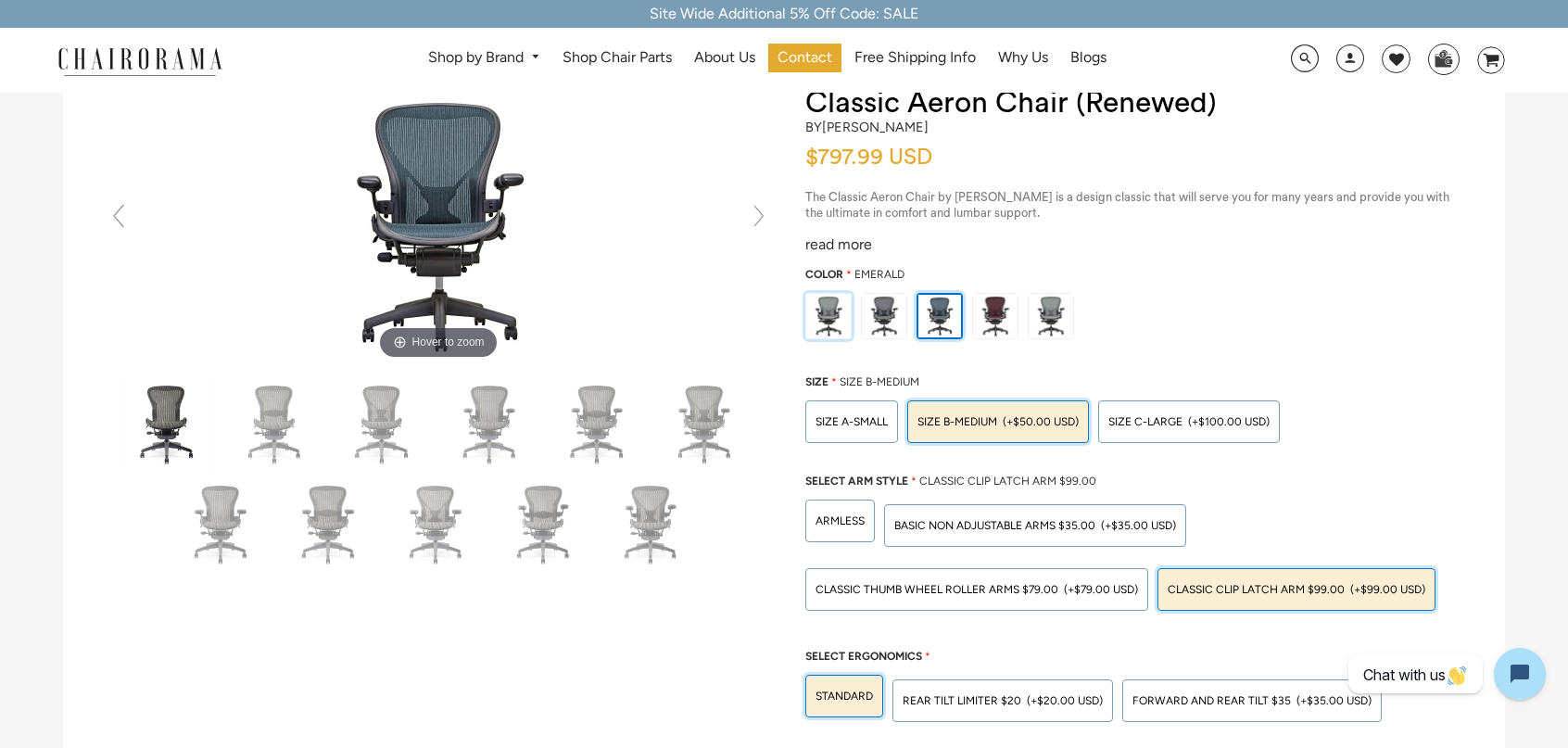
click at [818, 318] on img at bounding box center [828, 316] width 45 height 45
click at [0, 0] on input "radio" at bounding box center [0, 0] width 0 height 0
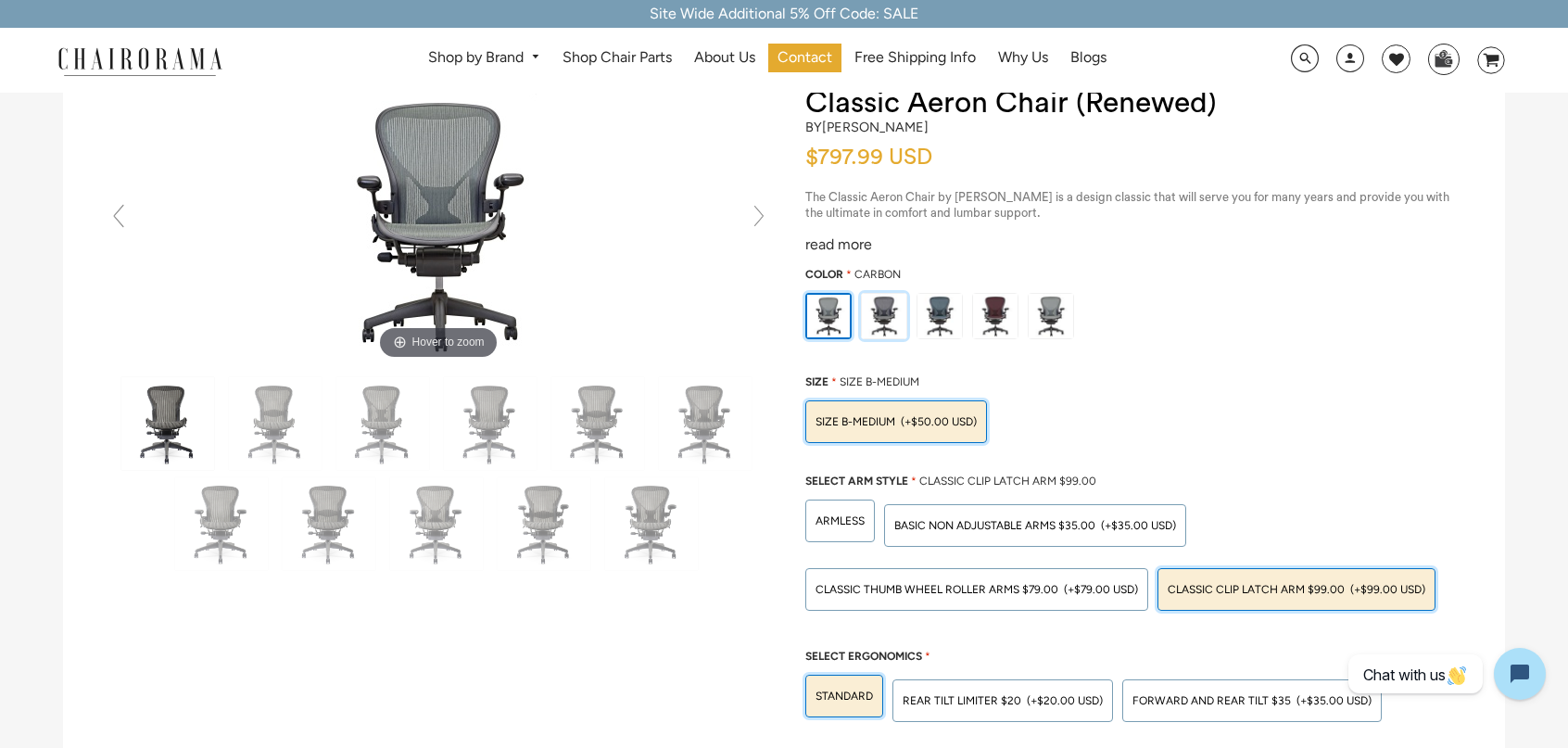
click at [889, 313] on img at bounding box center [883, 316] width 45 height 45
click at [0, 0] on input "radio" at bounding box center [0, 0] width 0 height 0
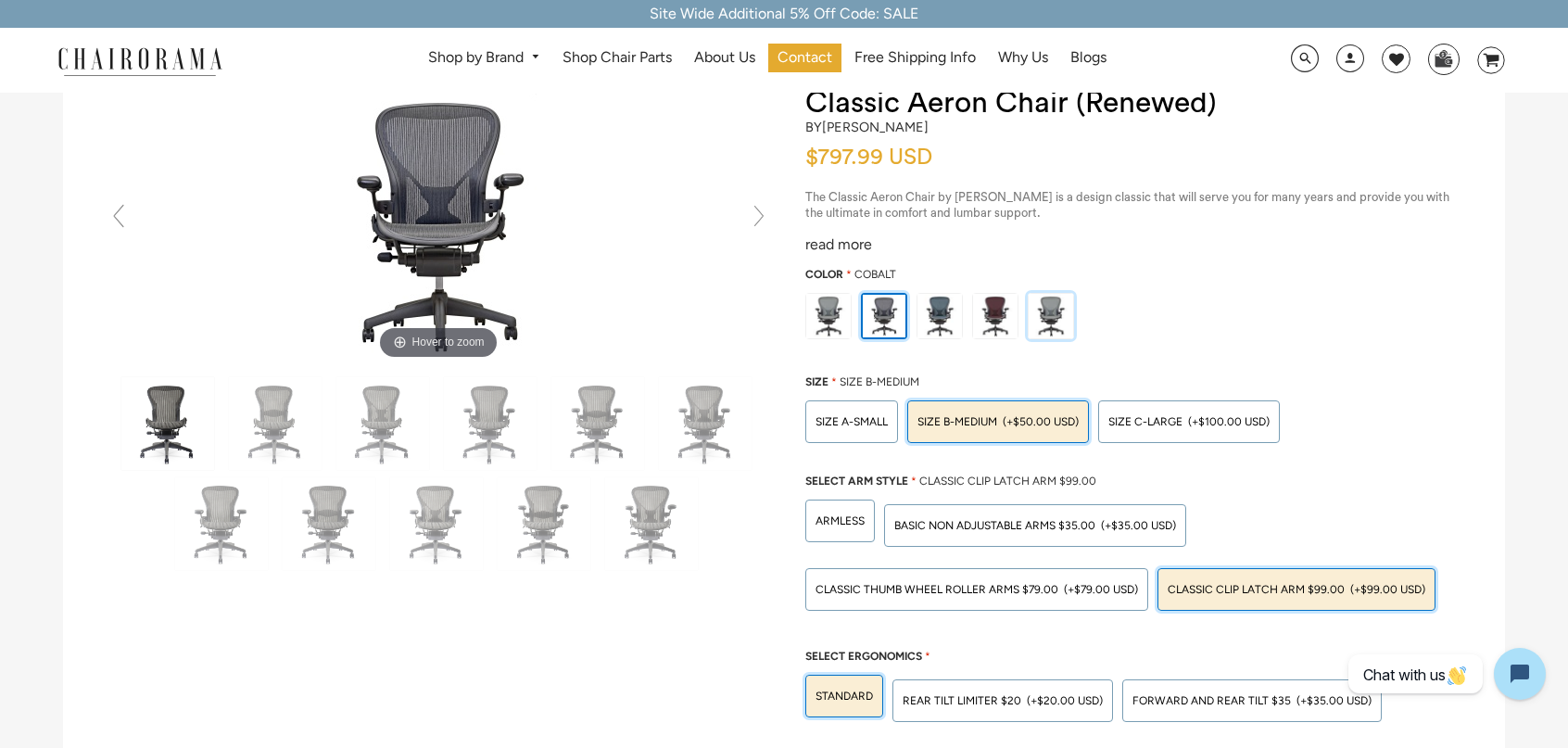
click at [1049, 320] on img at bounding box center [1050, 316] width 45 height 45
click at [0, 0] on input "radio" at bounding box center [0, 0] width 0 height 0
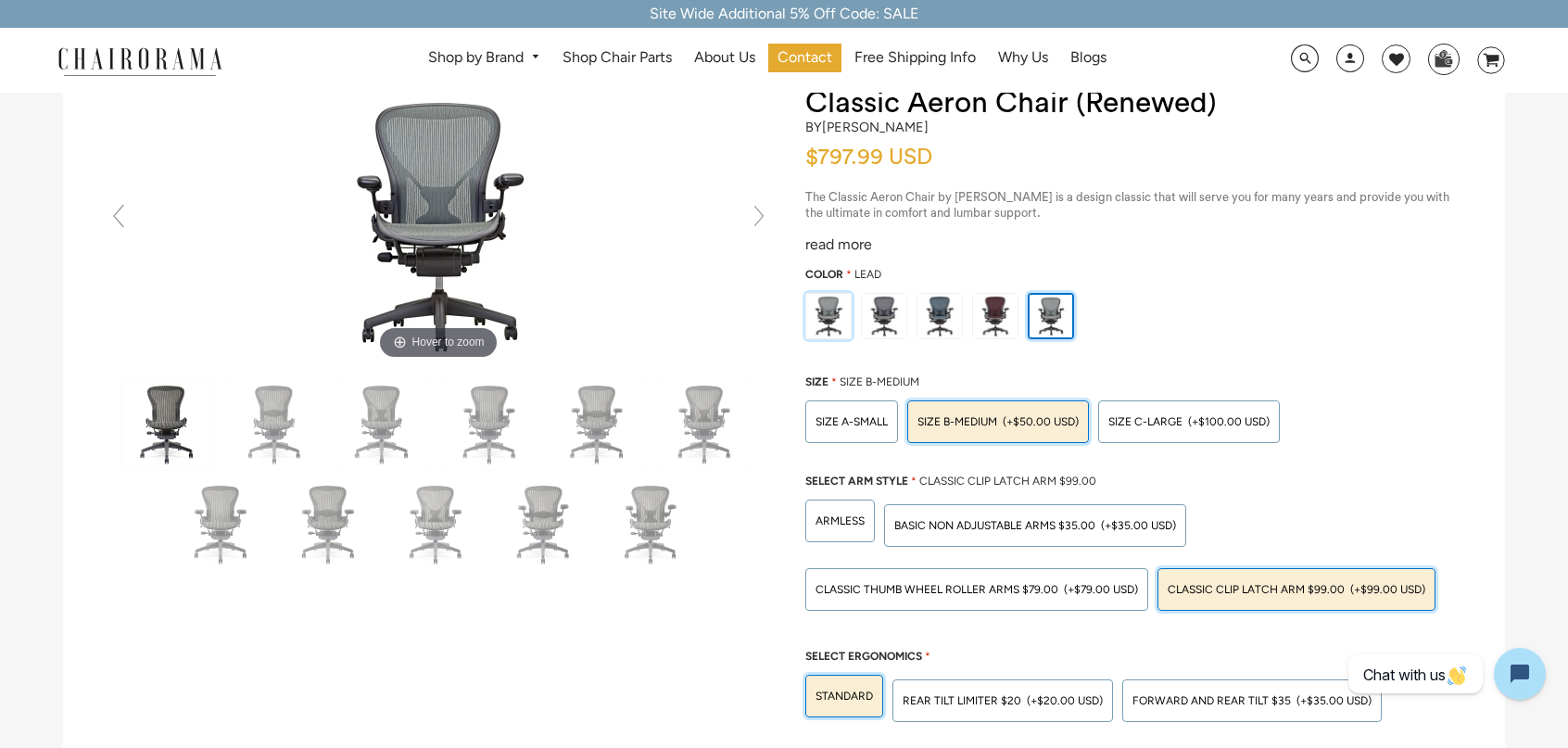
click at [822, 321] on img at bounding box center [828, 316] width 45 height 45
click at [0, 0] on input "radio" at bounding box center [0, 0] width 0 height 0
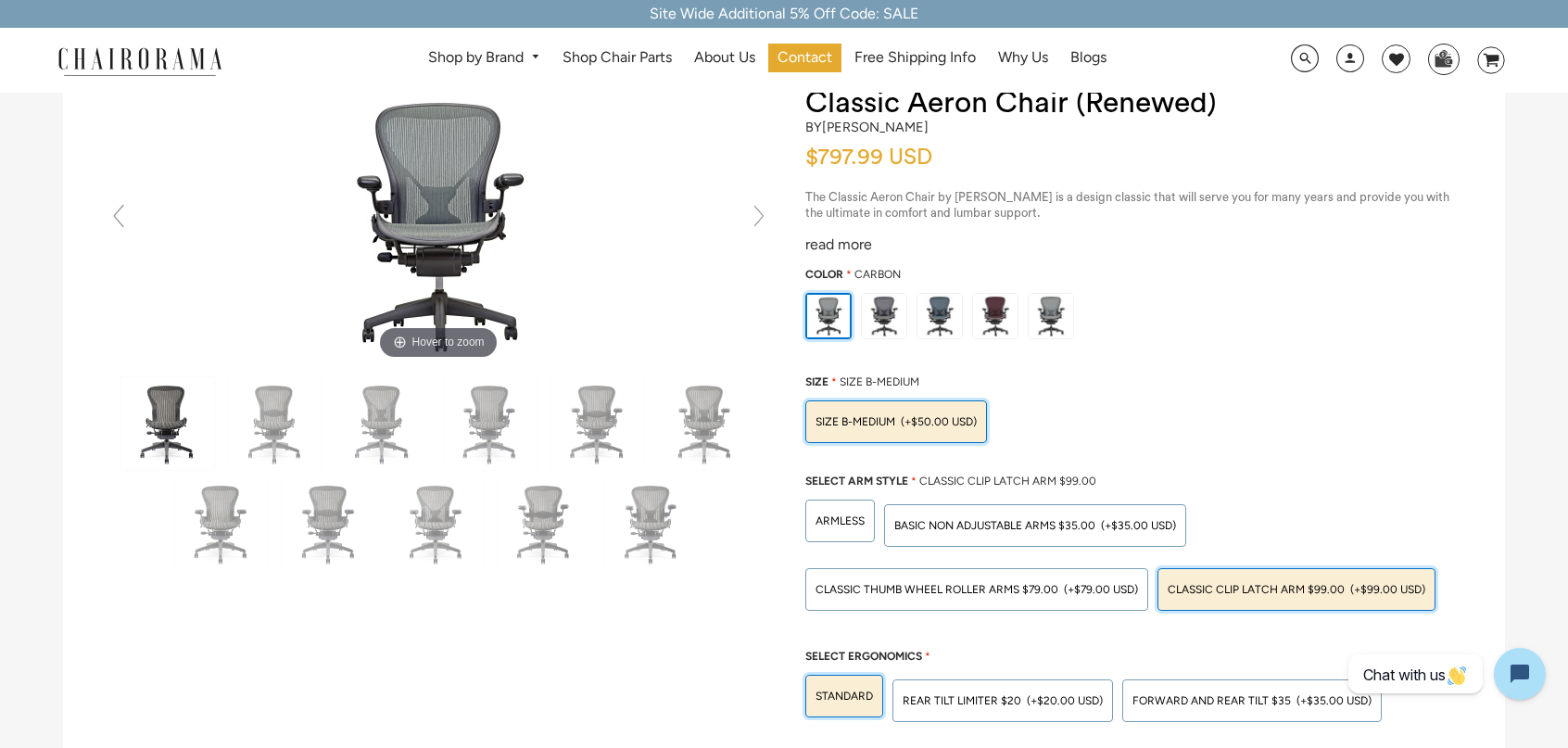
click at [823, 318] on img at bounding box center [828, 316] width 43 height 43
click at [0, 0] on input "radio" at bounding box center [0, 0] width 0 height 0
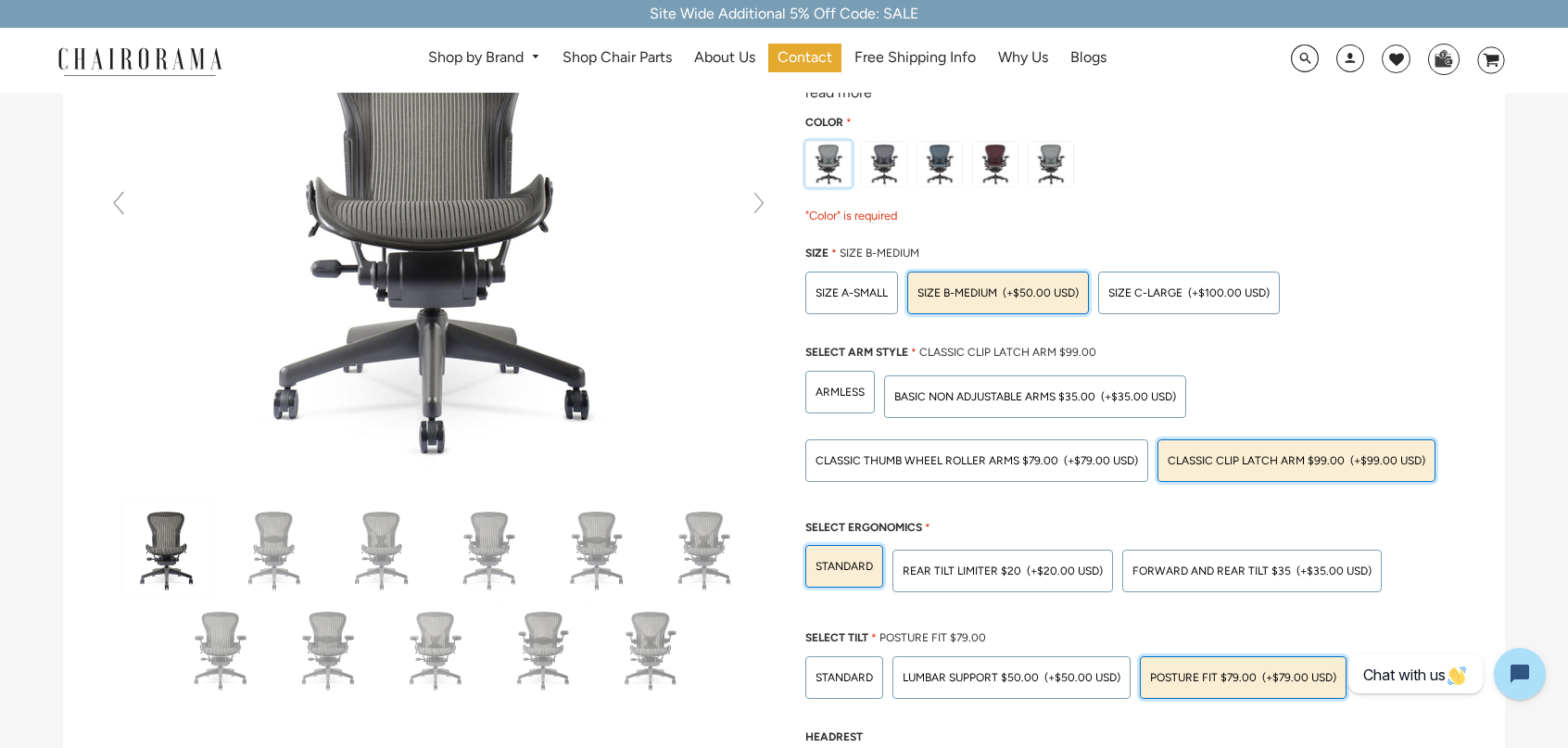
scroll to position [0, 0]
